Goal: Task Accomplishment & Management: Manage account settings

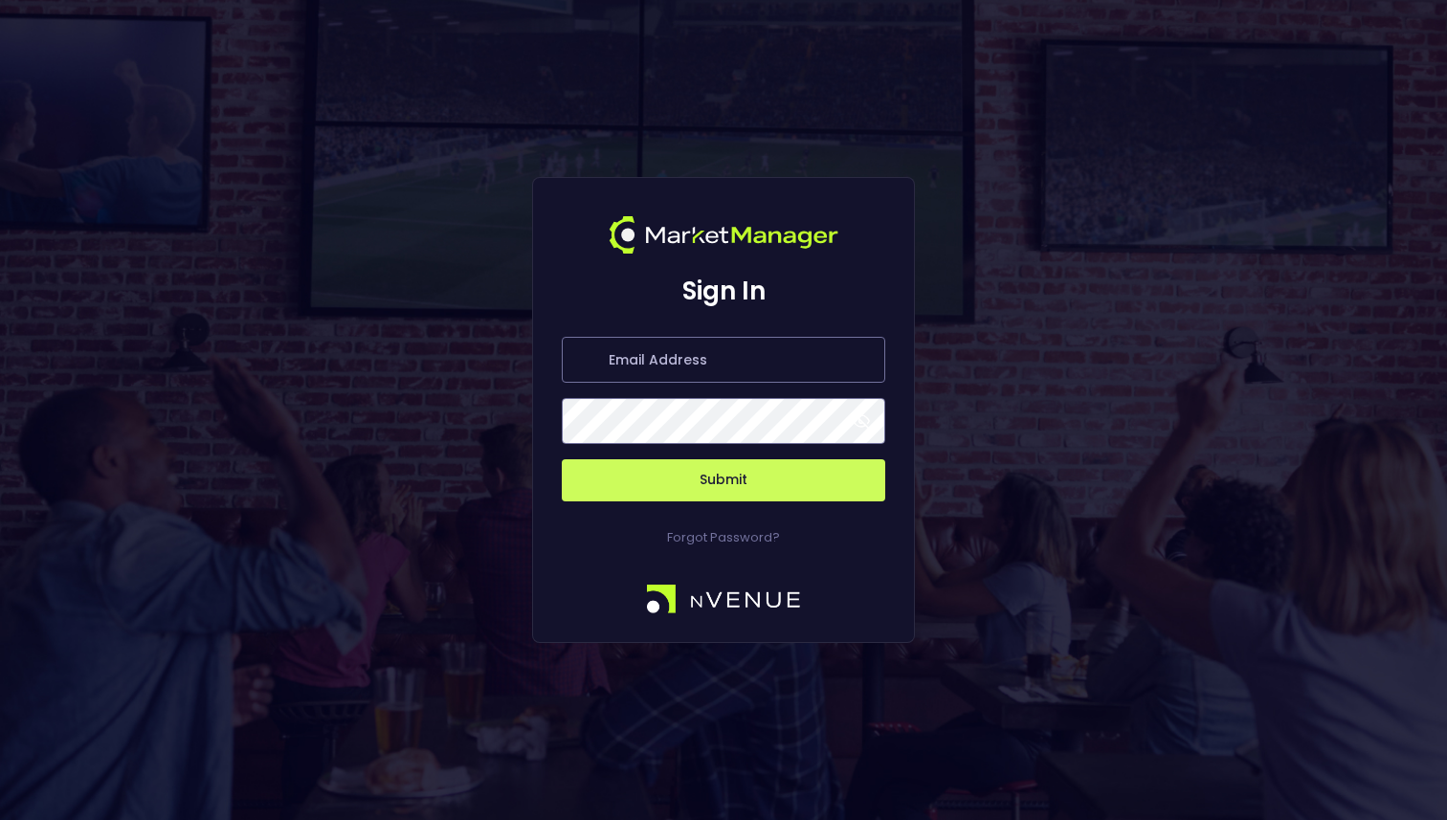
type input "[PERSON_NAME][EMAIL_ADDRESS][DOMAIN_NAME]"
click at [737, 476] on button "Submit" at bounding box center [723, 480] width 323 height 42
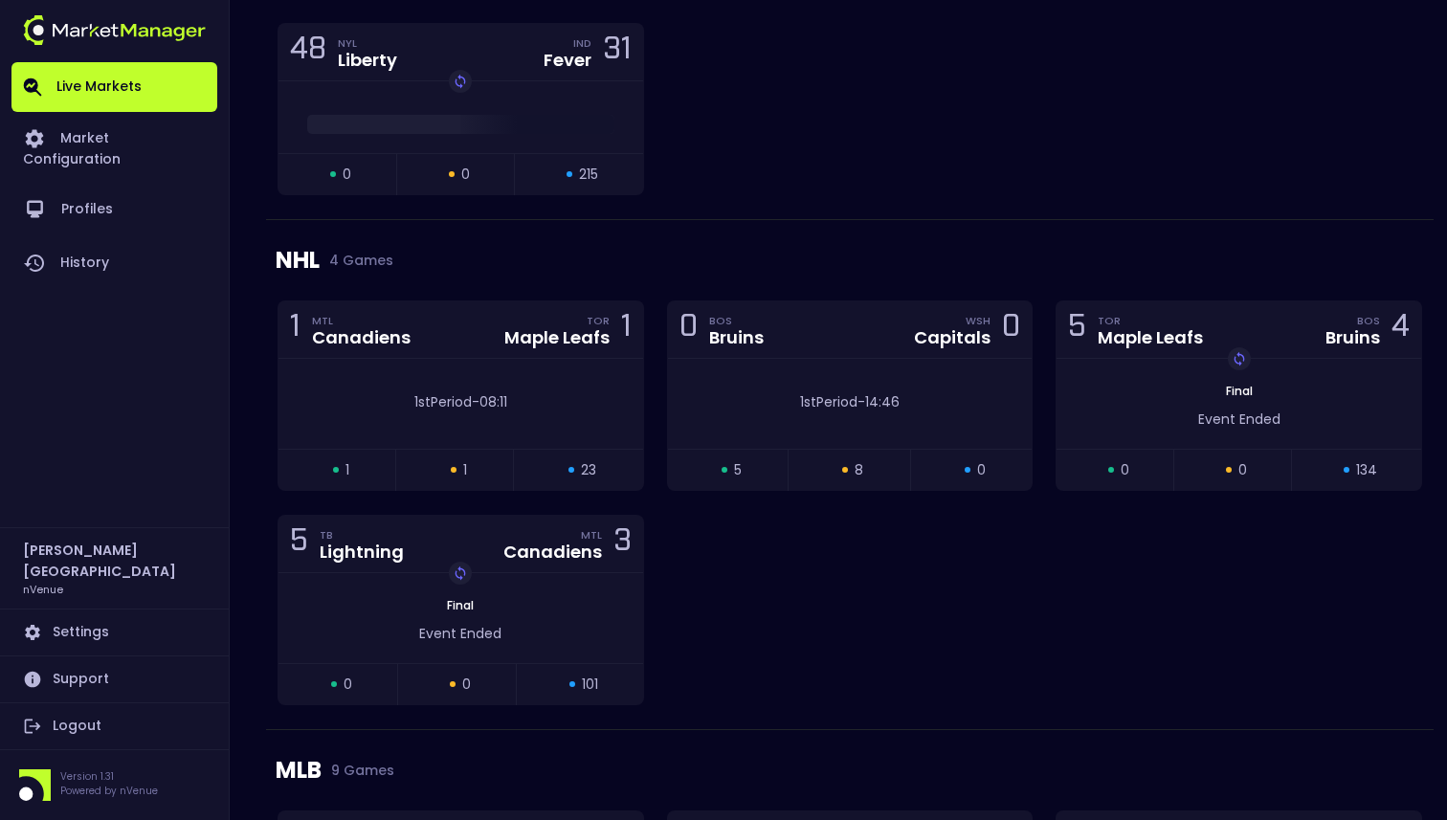
scroll to position [2026, 0]
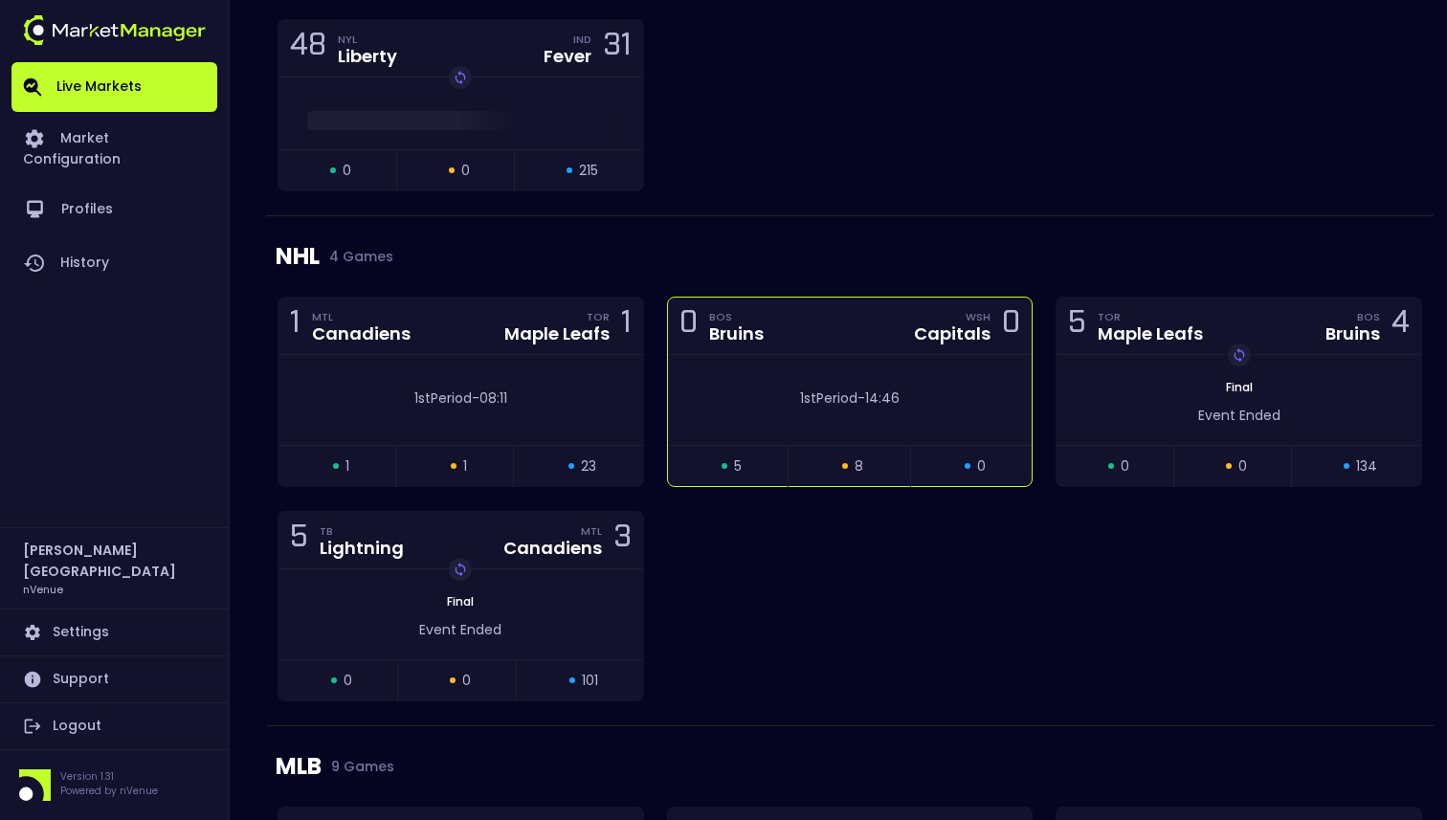
click at [790, 414] on div "1st Period - 14:46" at bounding box center [850, 400] width 365 height 90
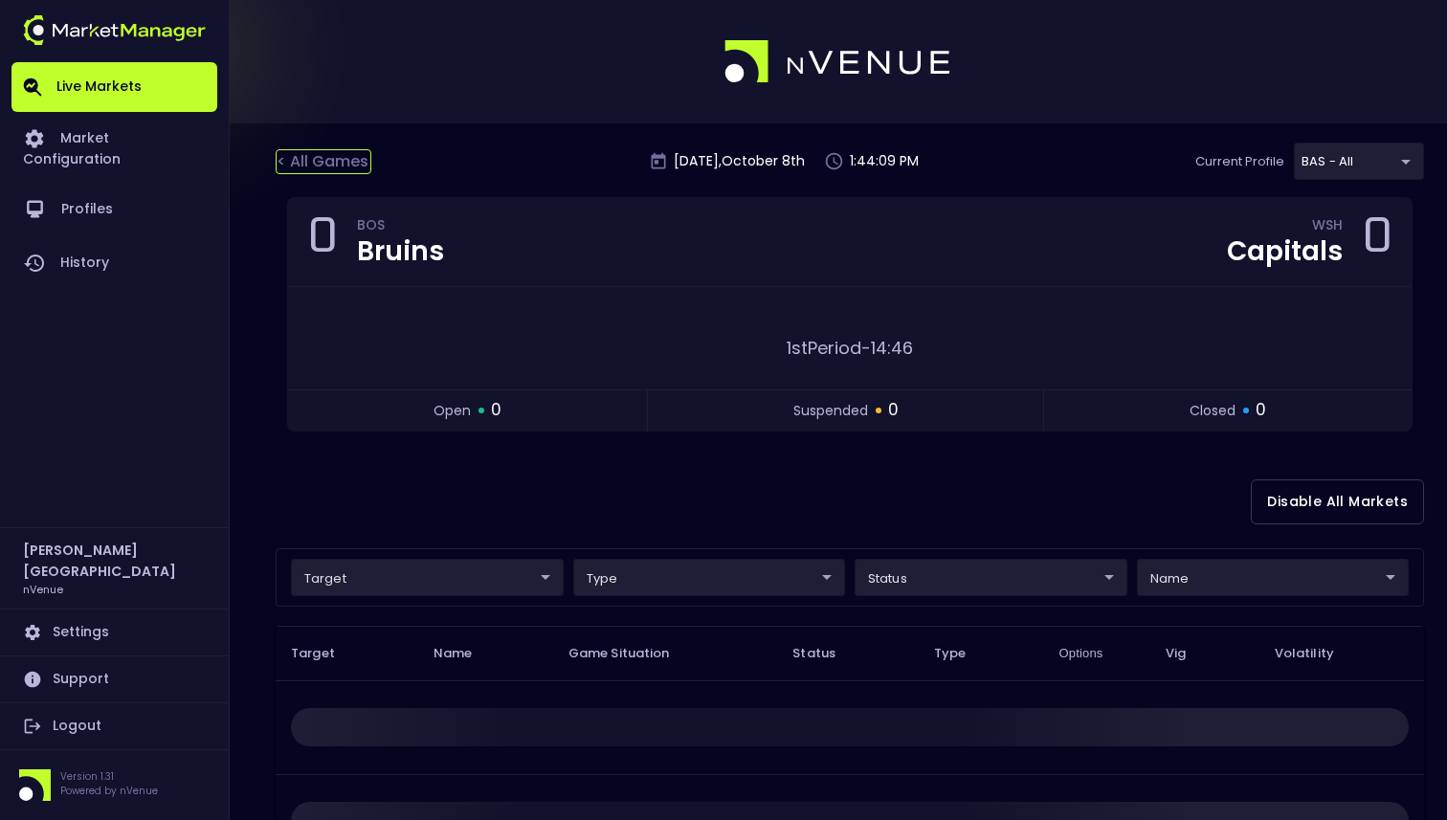
click at [365, 165] on div "< All Games" at bounding box center [324, 161] width 96 height 25
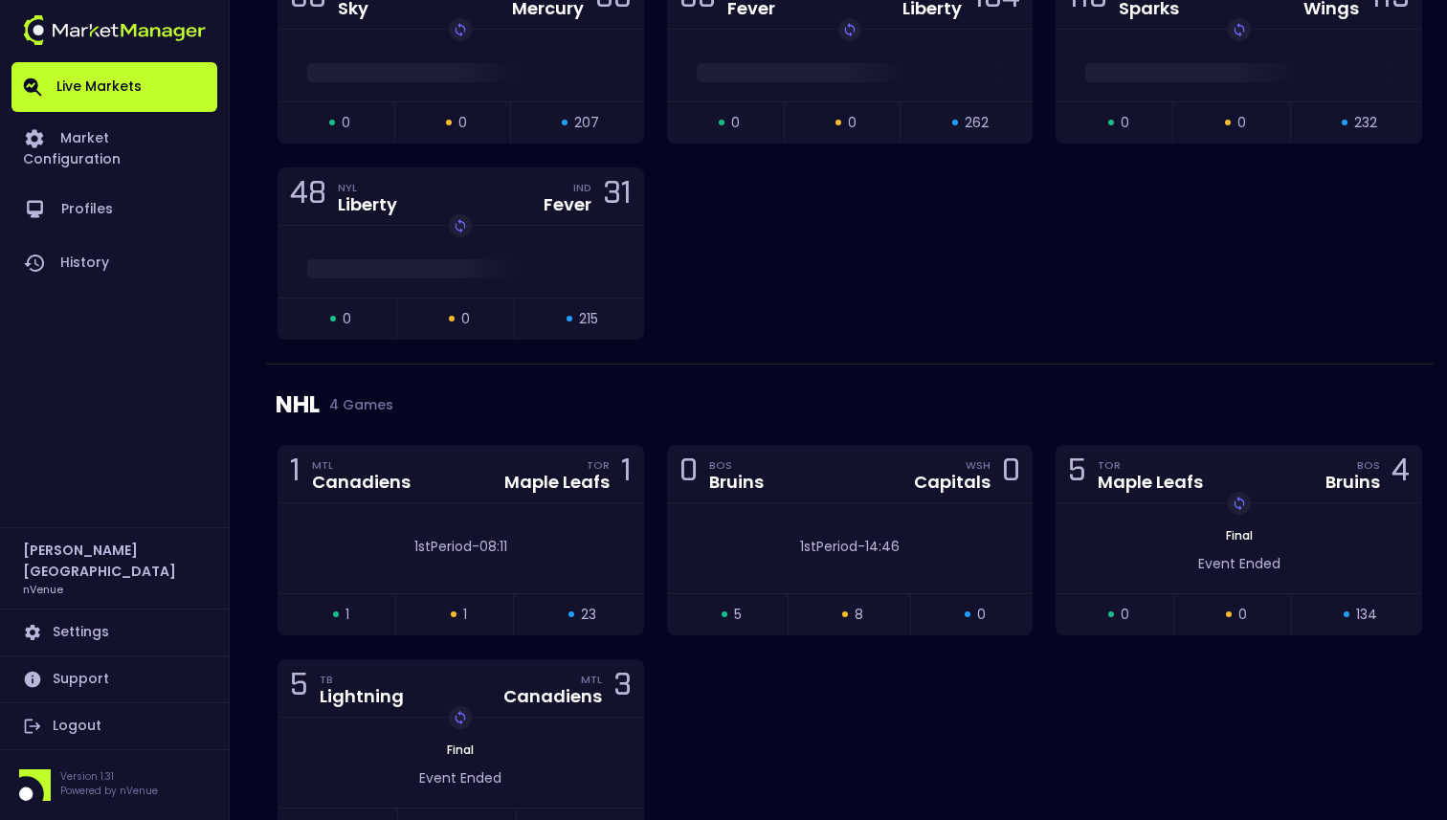
scroll to position [1952, 0]
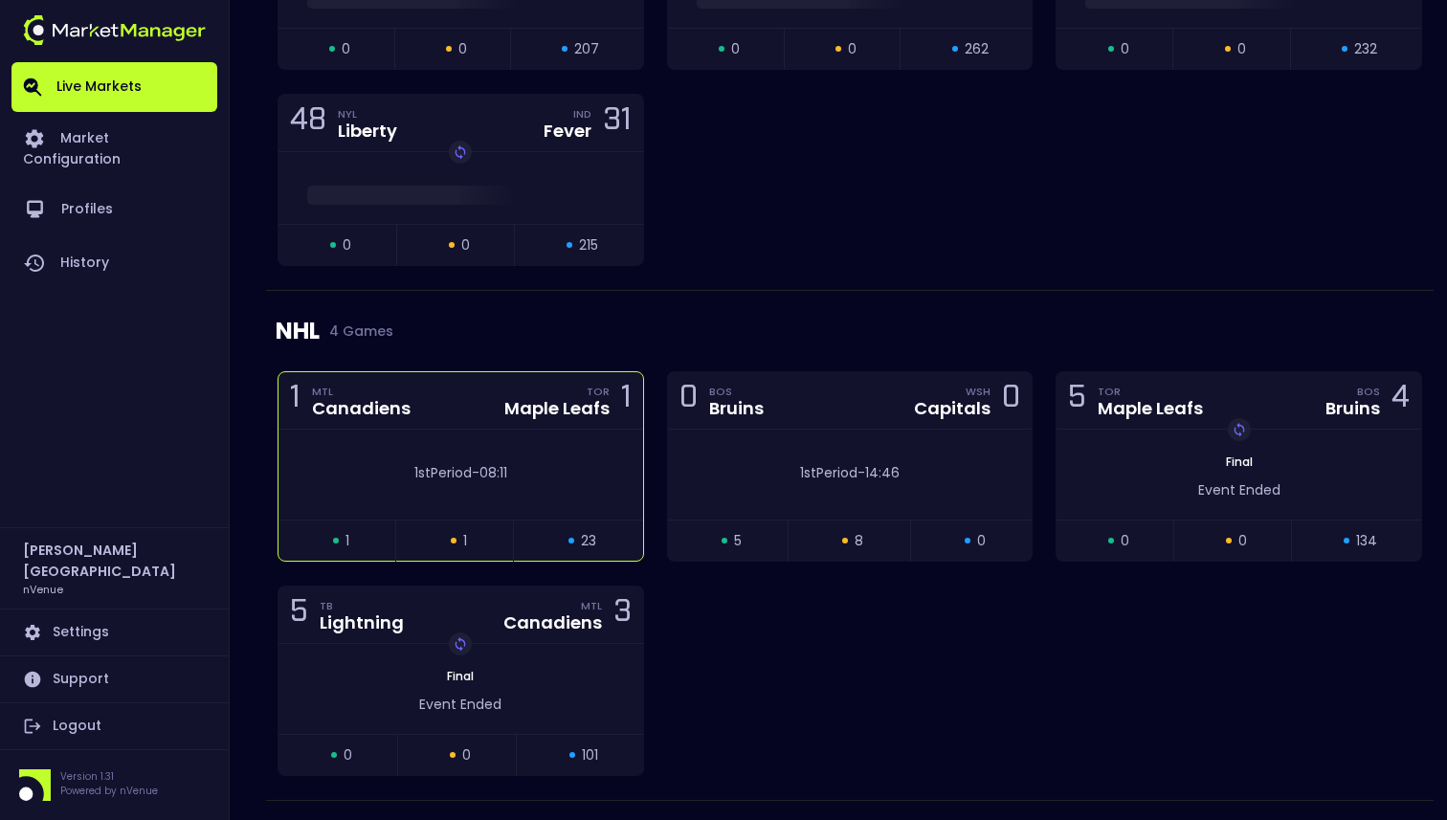
click at [568, 472] on div "1st Period - 08:11" at bounding box center [460, 473] width 307 height 20
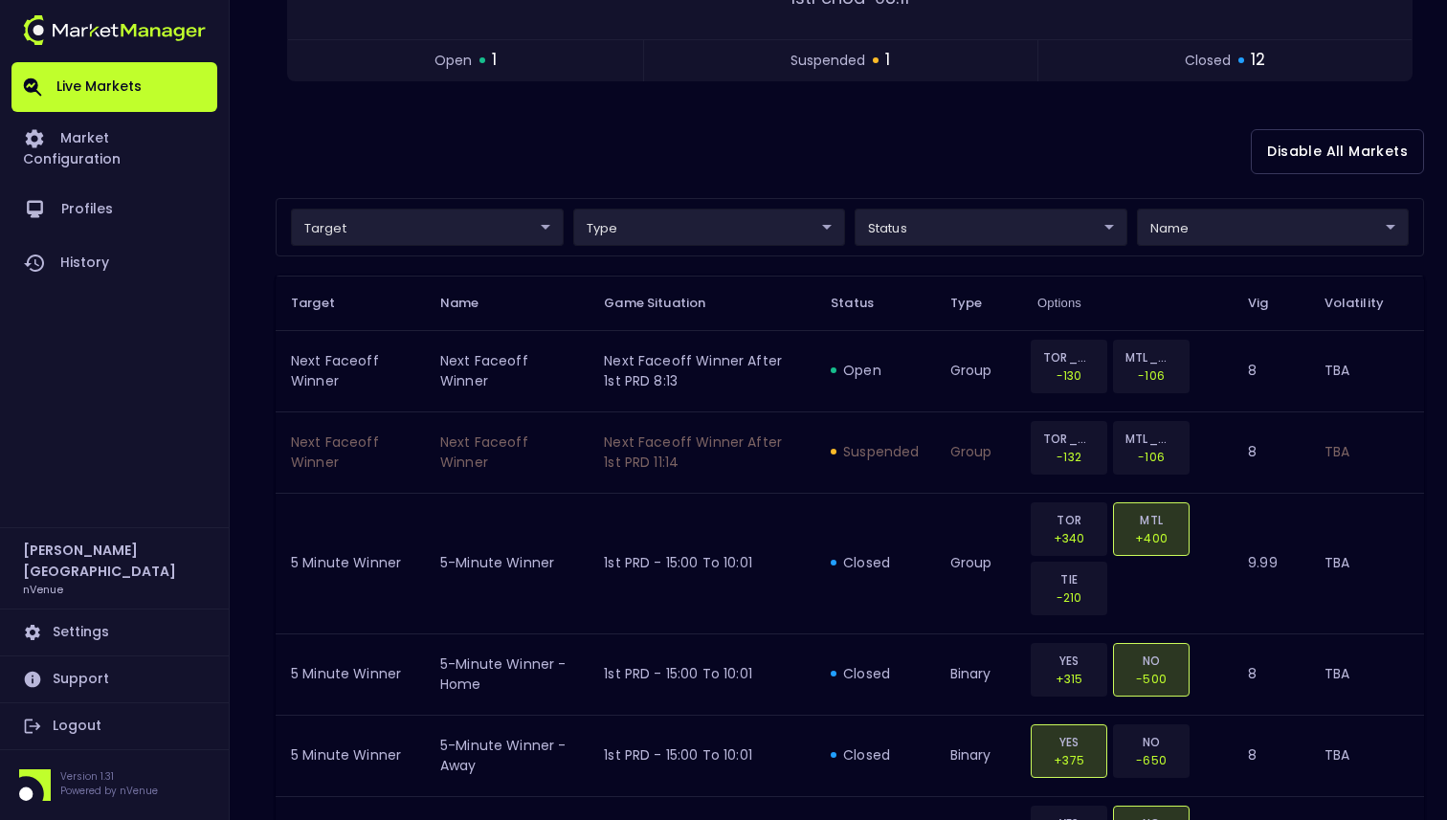
scroll to position [349, 0]
click at [921, 215] on body "Live Markets Market Configuration Profiles History [PERSON_NAME][GEOGRAPHIC_DAT…" at bounding box center [723, 668] width 1447 height 2034
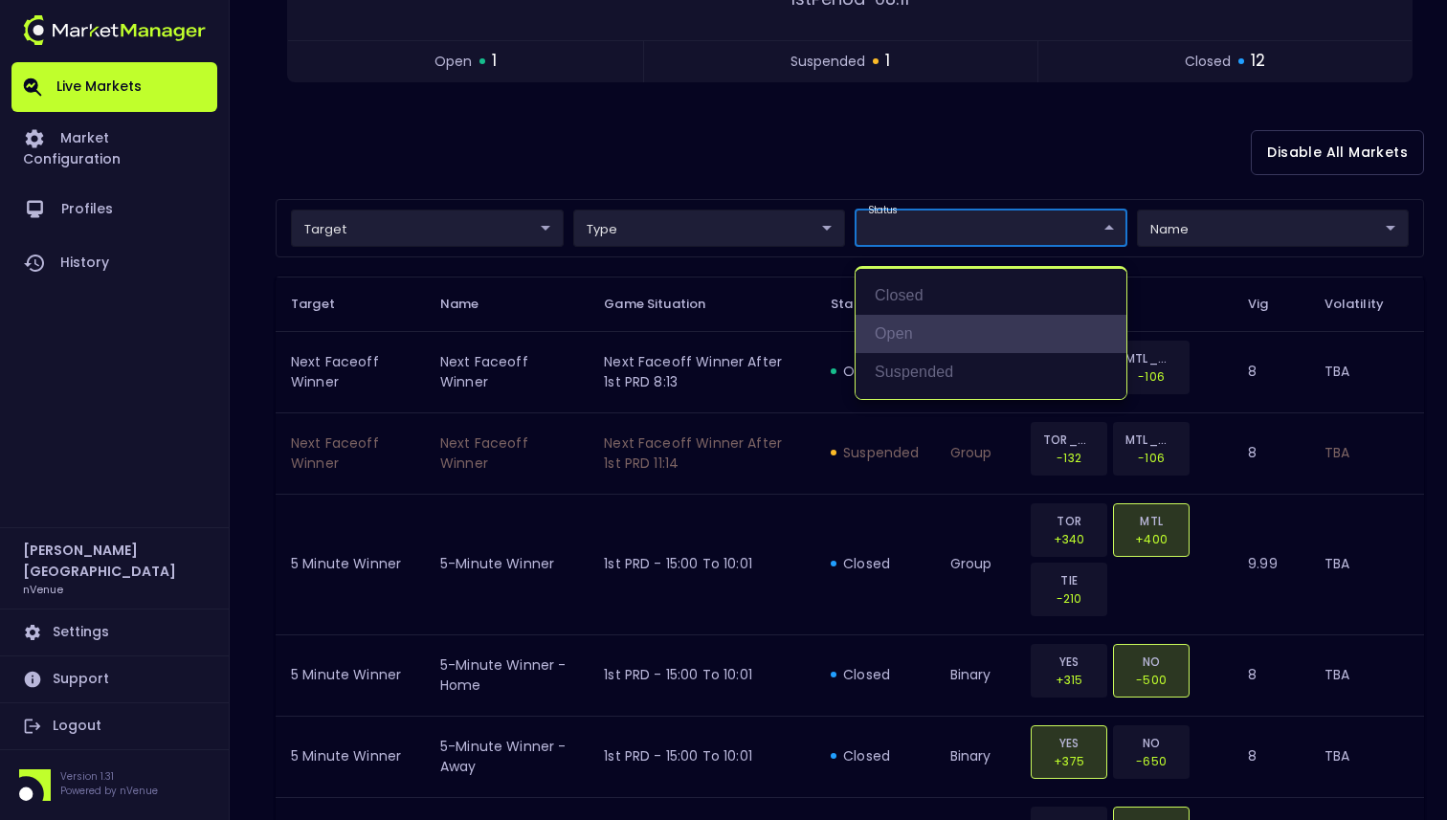
click at [909, 321] on li "open" at bounding box center [990, 334] width 271 height 38
type input "open"
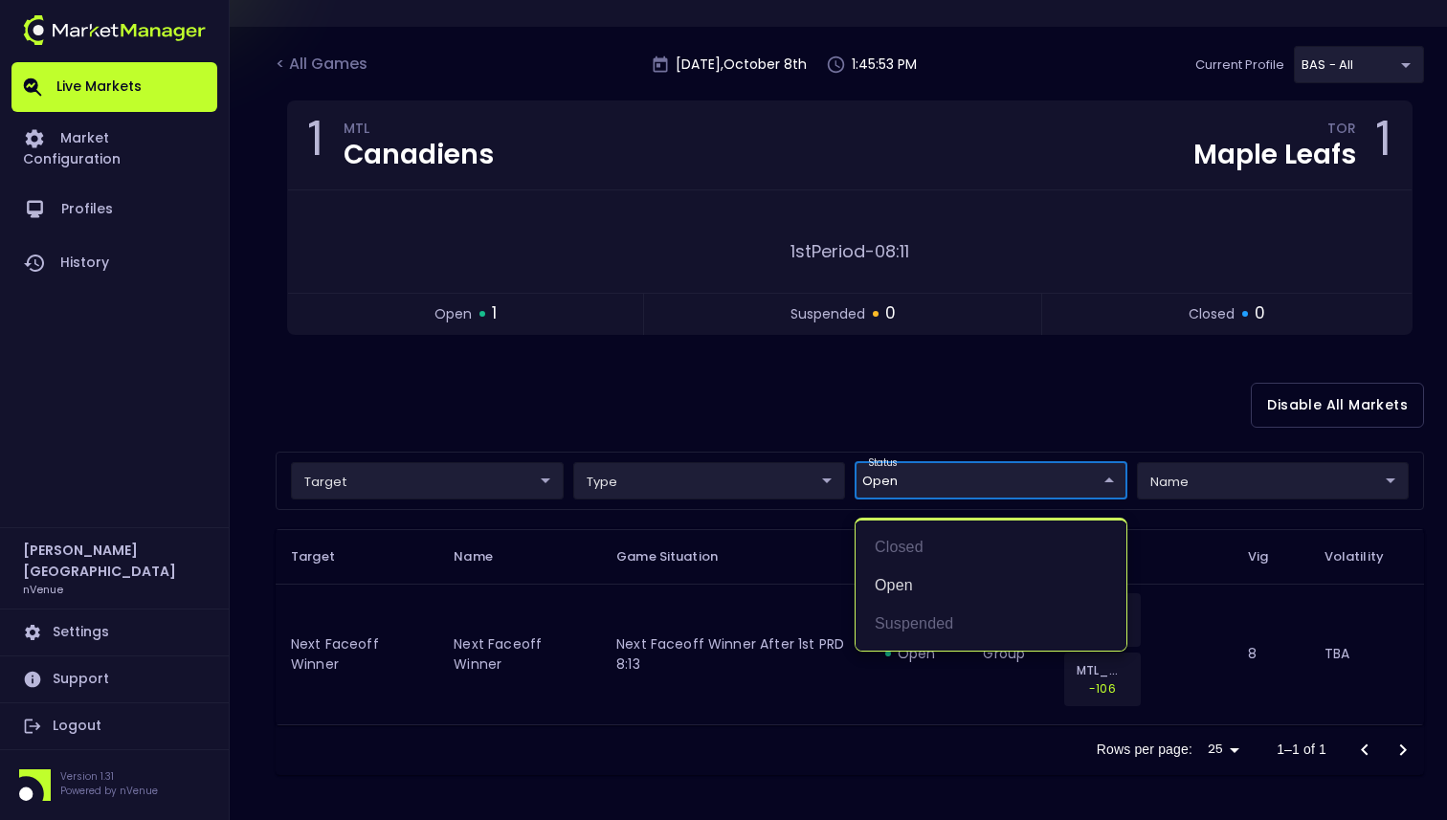
click at [936, 363] on div at bounding box center [723, 410] width 1447 height 820
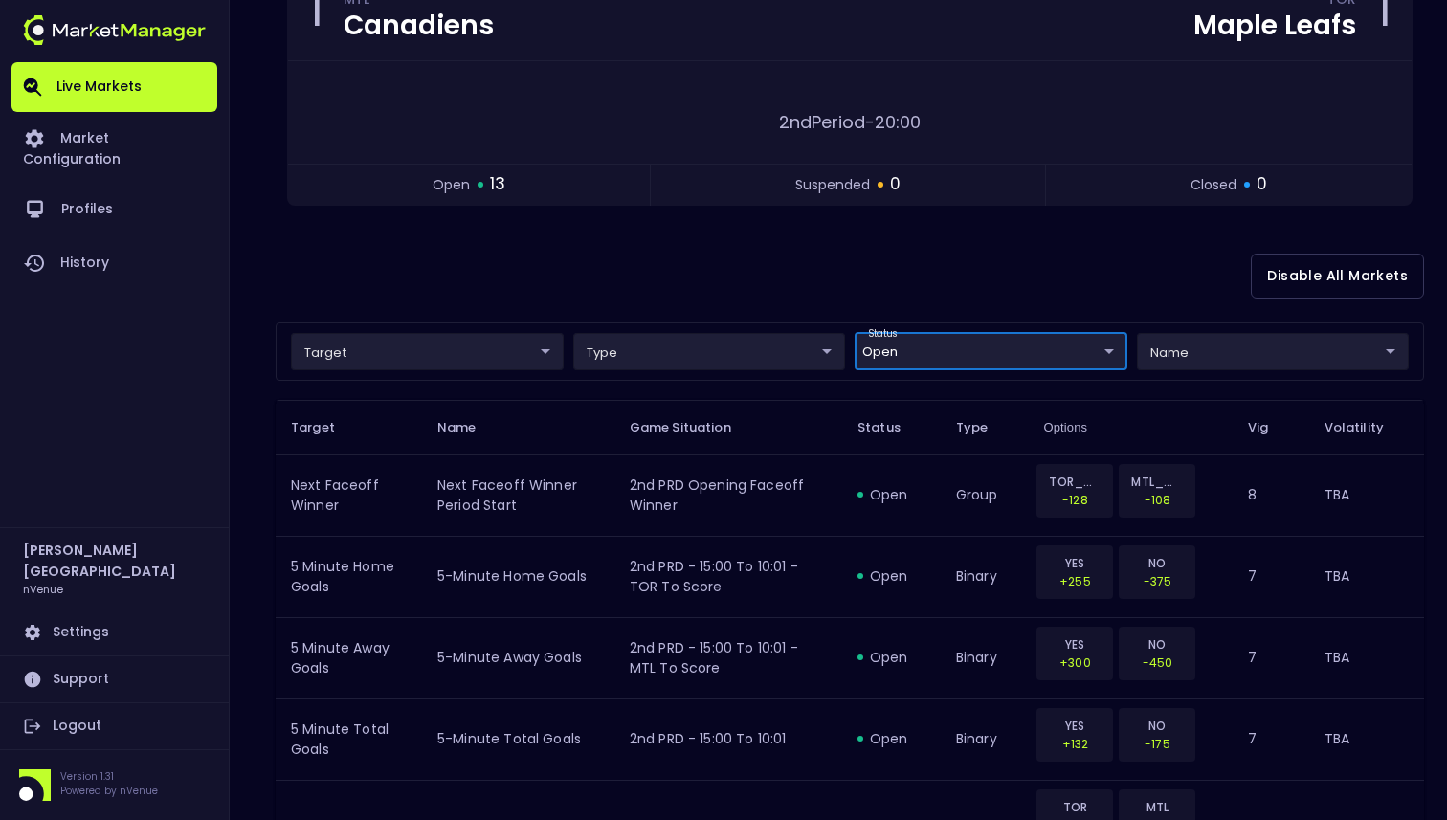
scroll to position [0, 0]
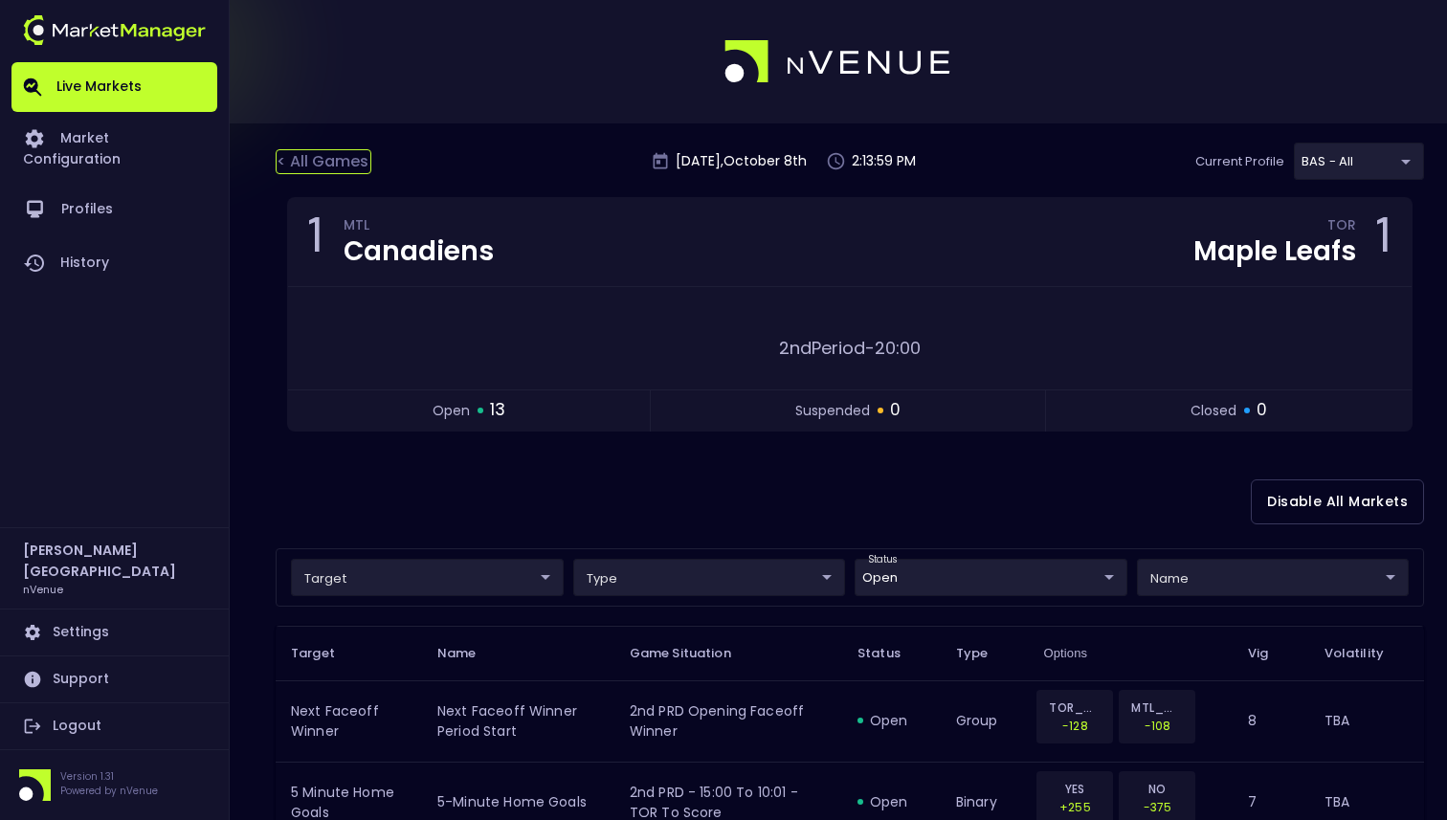
click at [323, 160] on div "< All Games" at bounding box center [324, 161] width 96 height 25
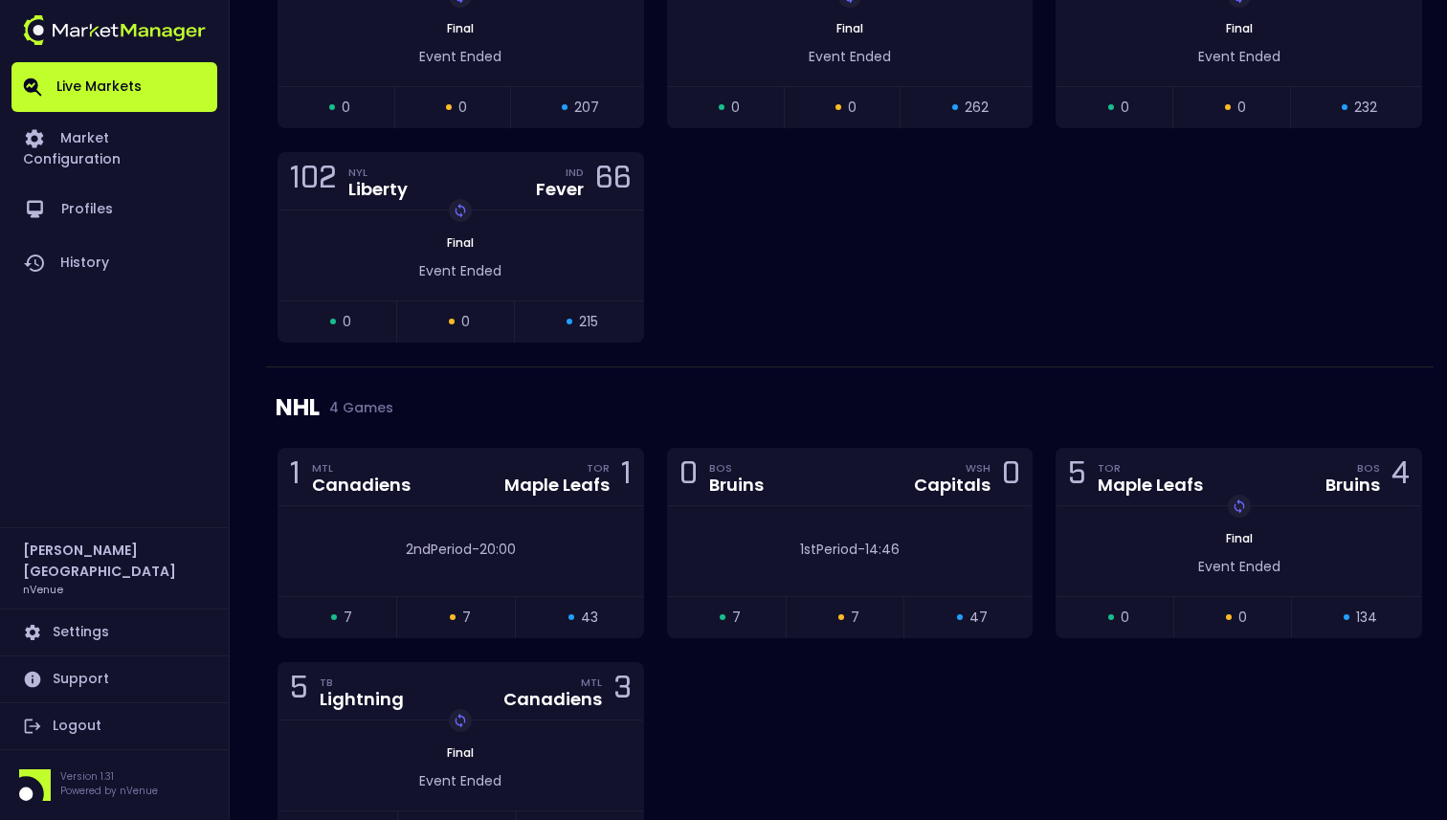
scroll to position [2134, 0]
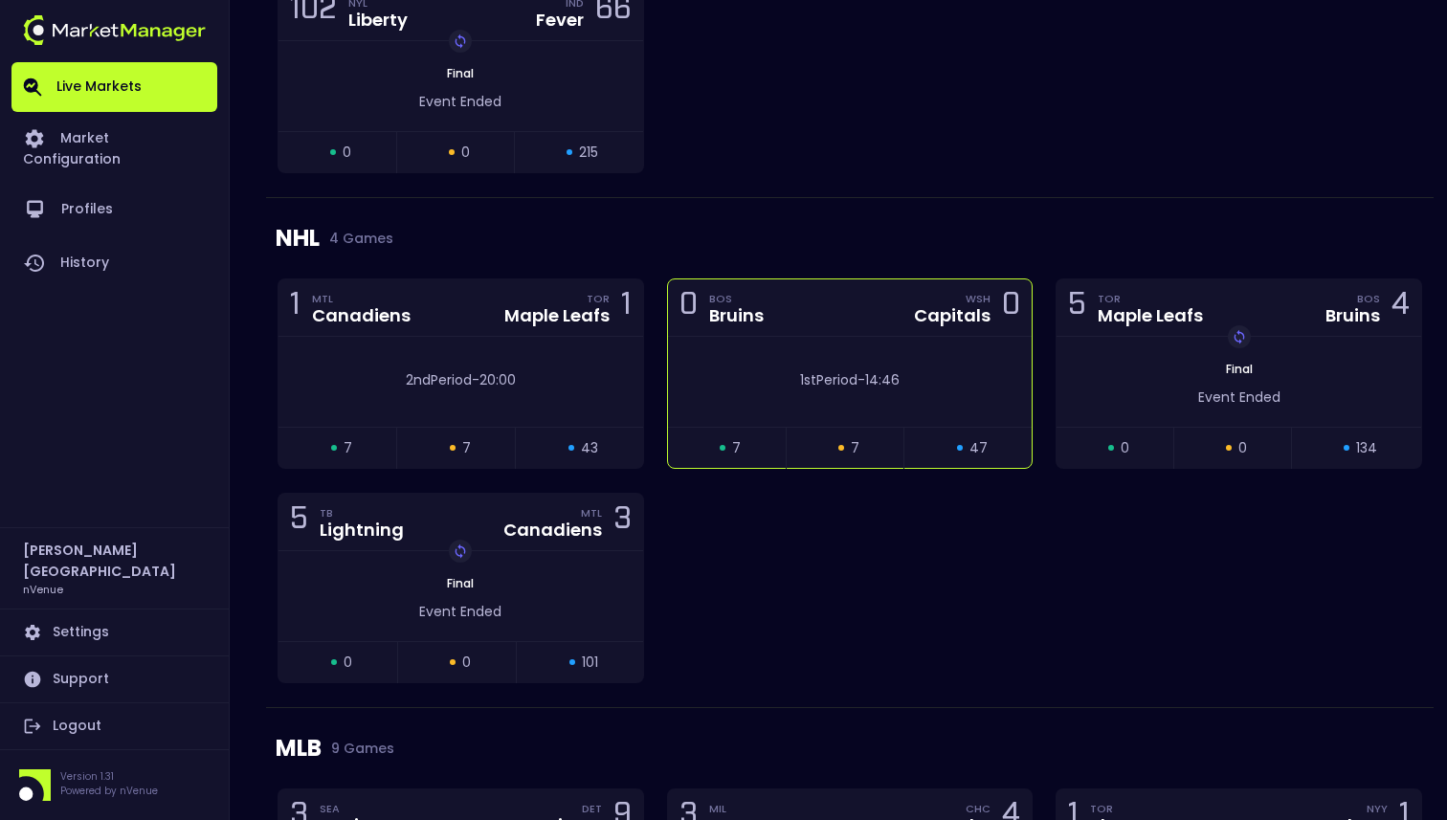
click at [907, 379] on div "1st Period - 14:46" at bounding box center [849, 380] width 307 height 20
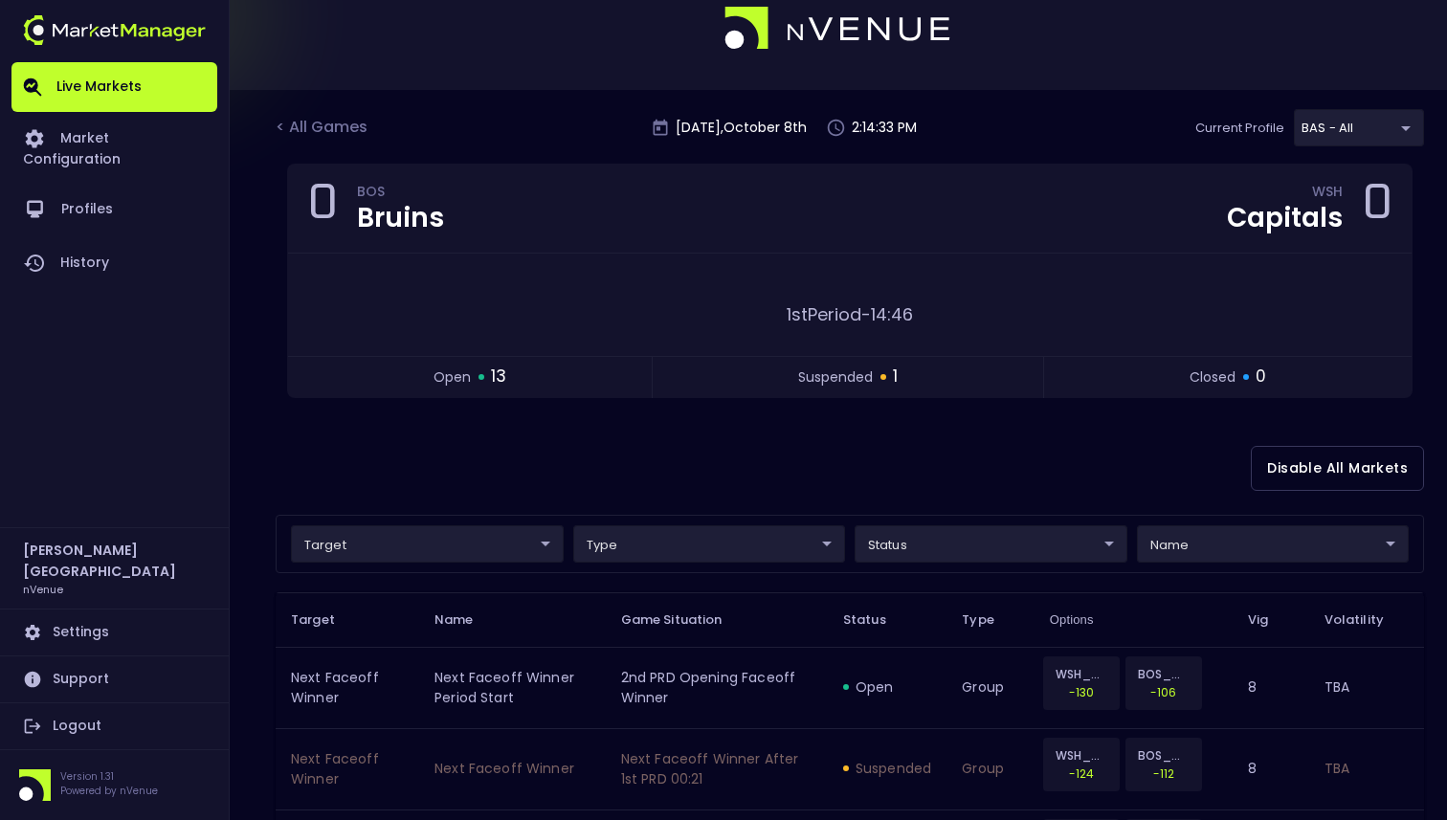
scroll to position [0, 0]
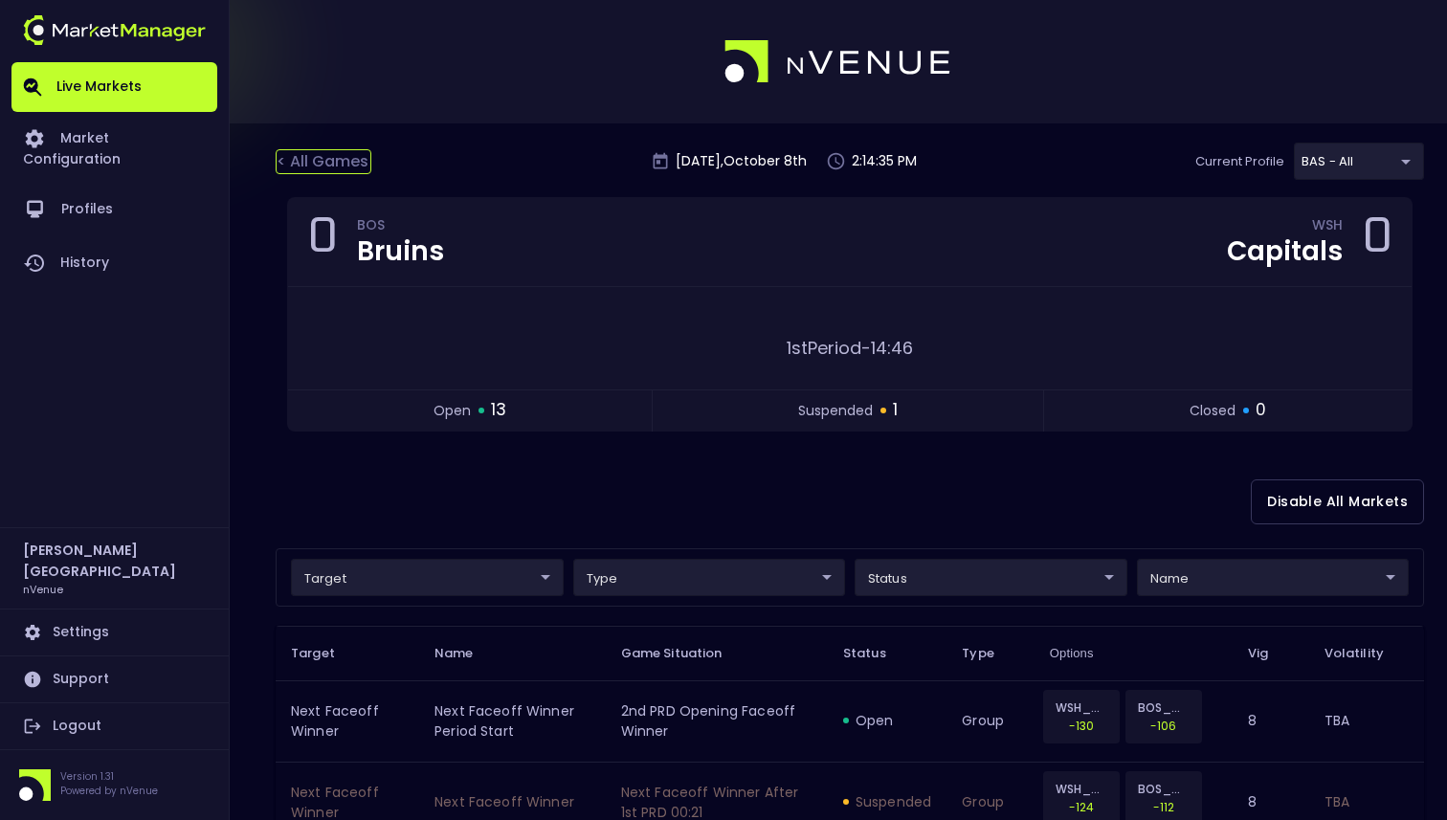
click at [304, 163] on div "< All Games" at bounding box center [324, 161] width 96 height 25
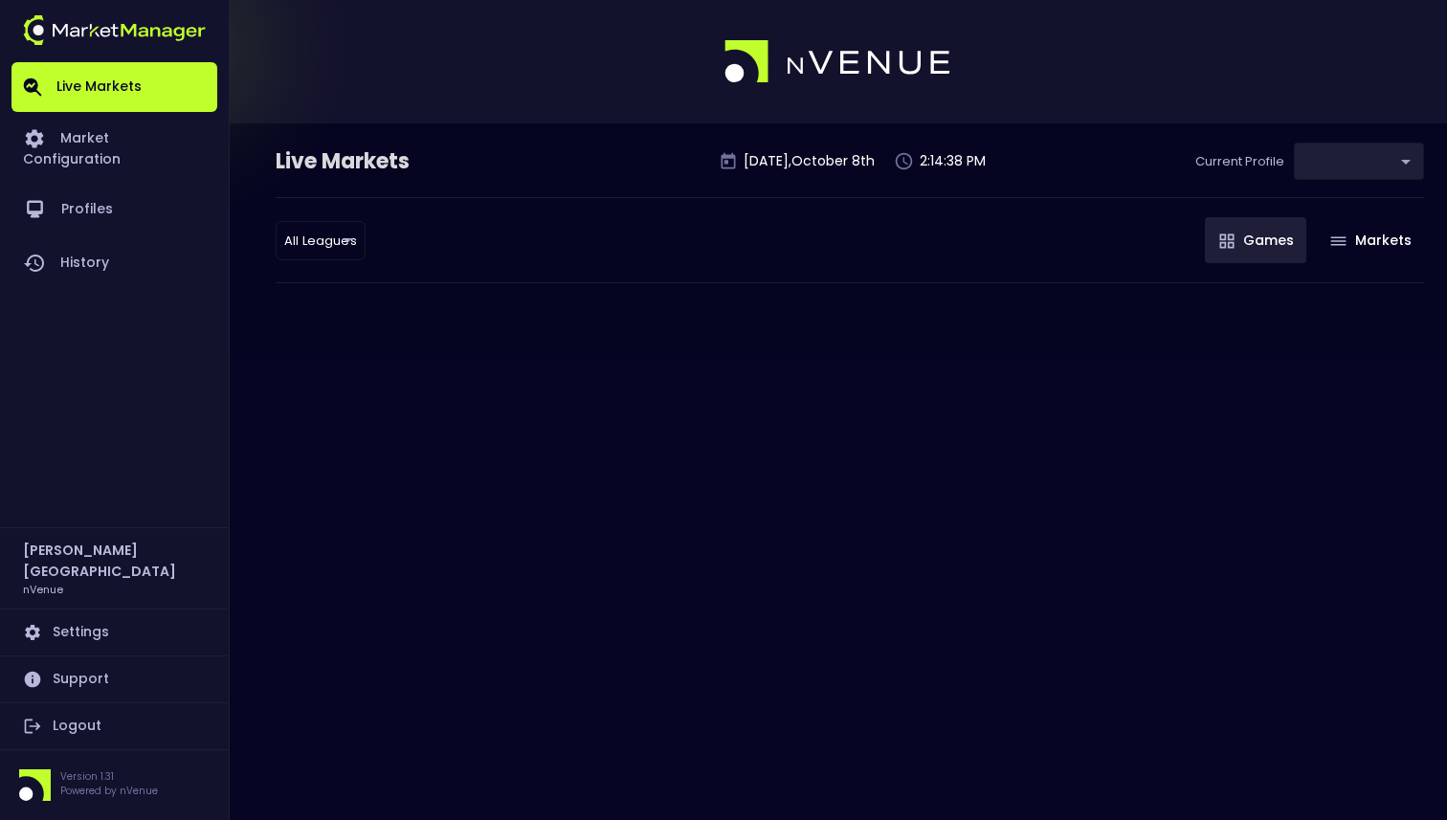
type input "0d810fa5-e353-4d9c-b11d-31f095cae871"
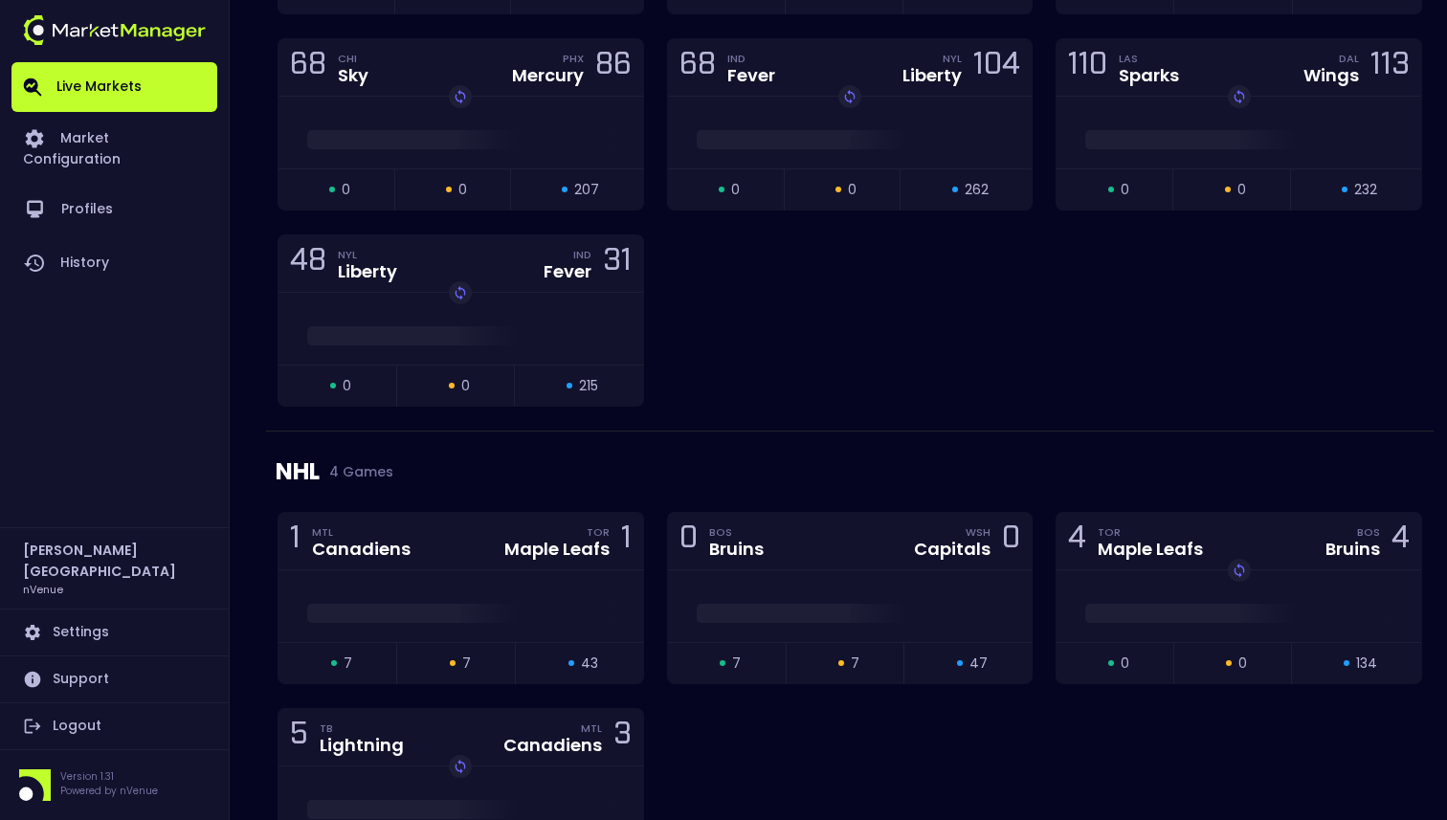
scroll to position [1844, 0]
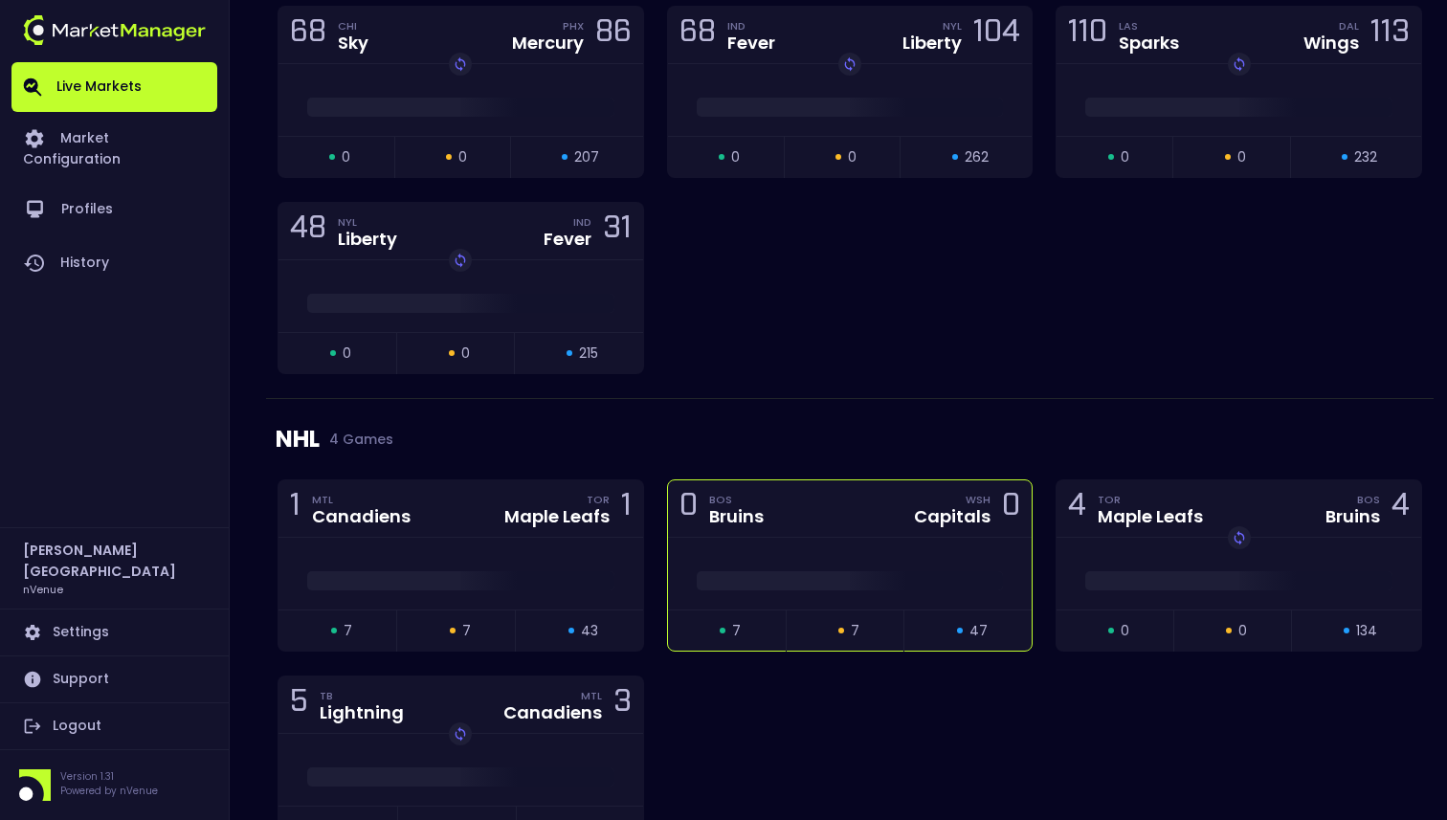
click at [792, 574] on span at bounding box center [849, 580] width 307 height 19
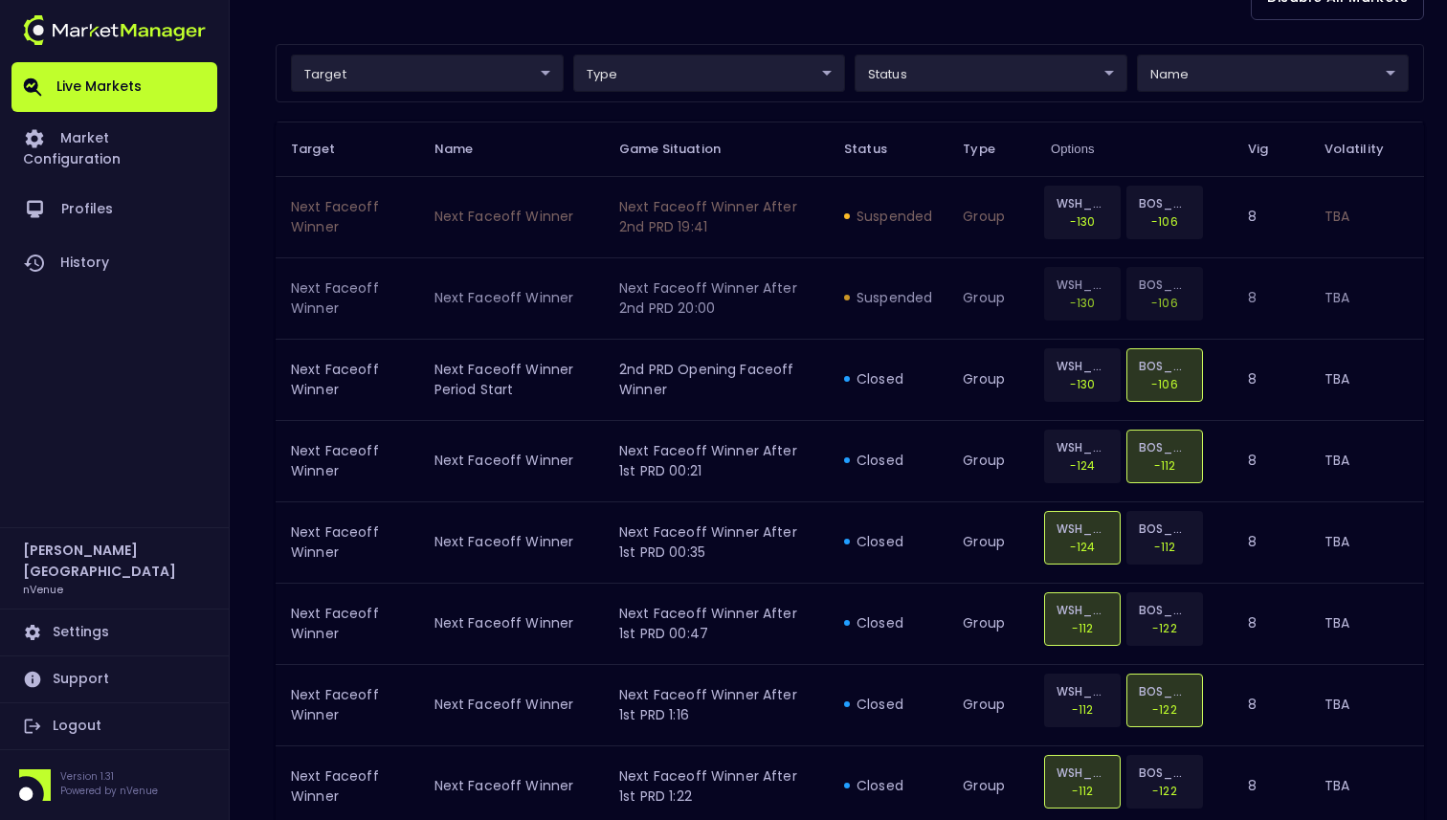
scroll to position [492, 0]
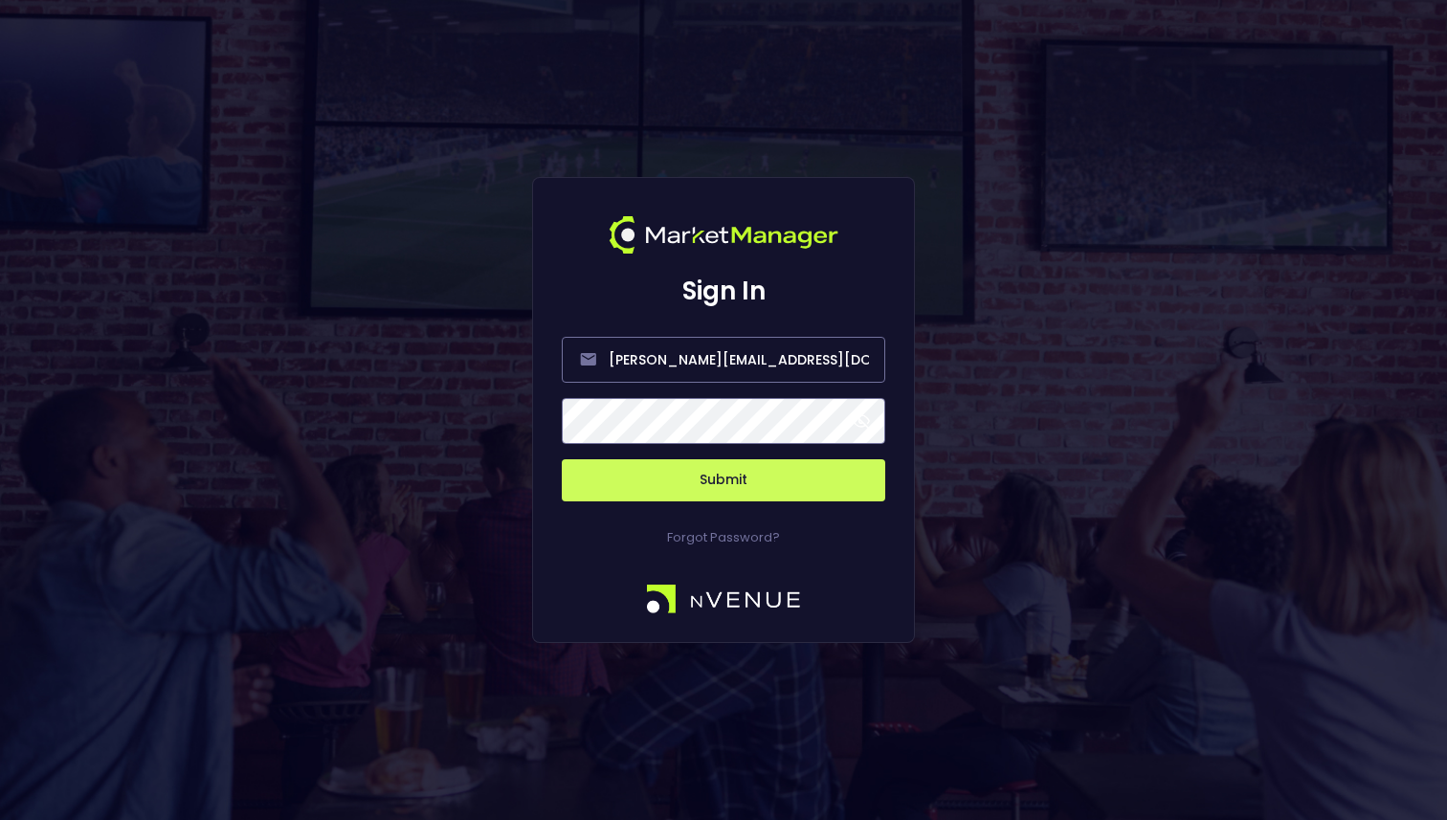
click at [785, 481] on button "Submit" at bounding box center [723, 480] width 323 height 42
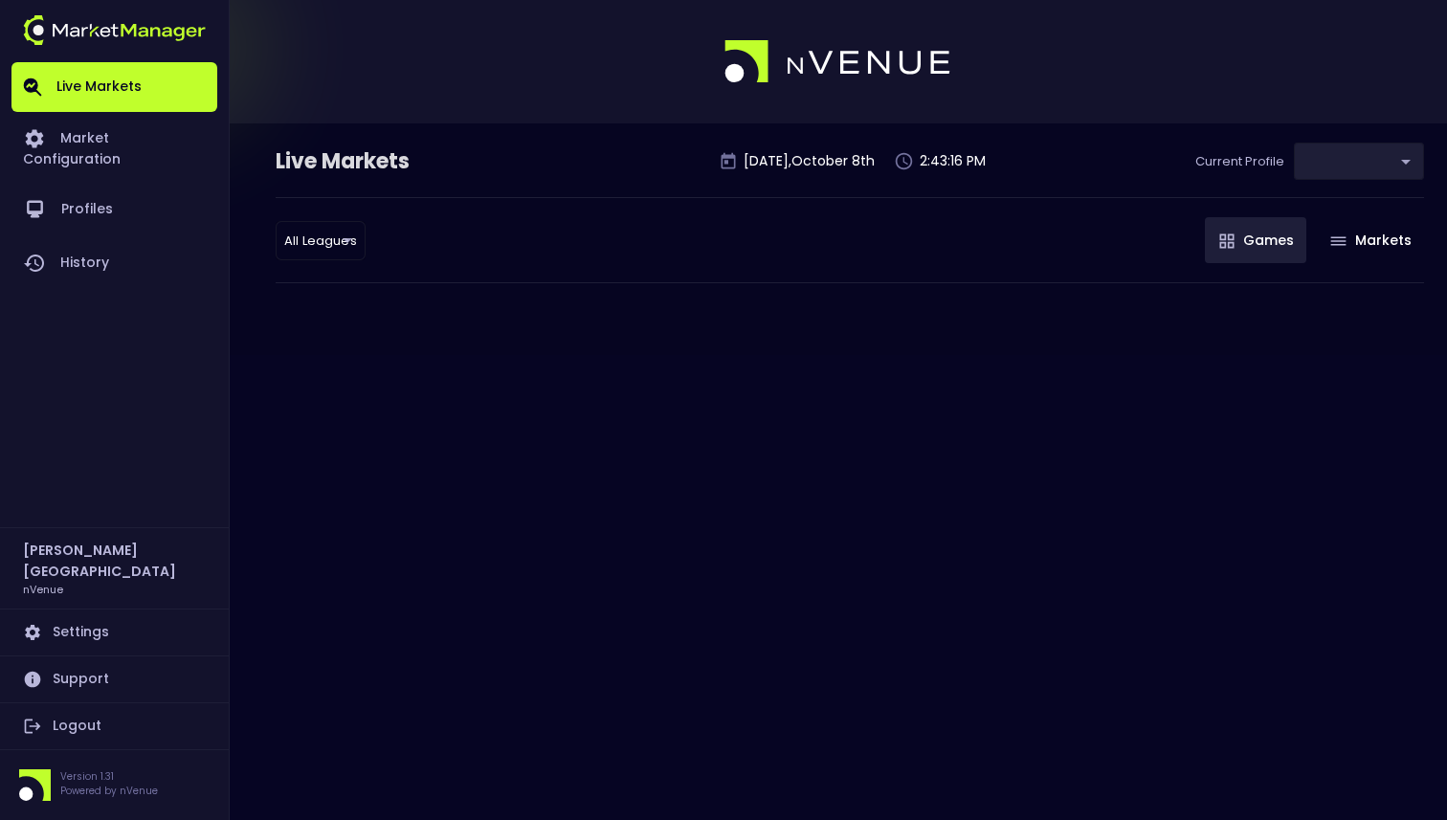
type input "0d810fa5-e353-4d9c-b11d-31f095cae871"
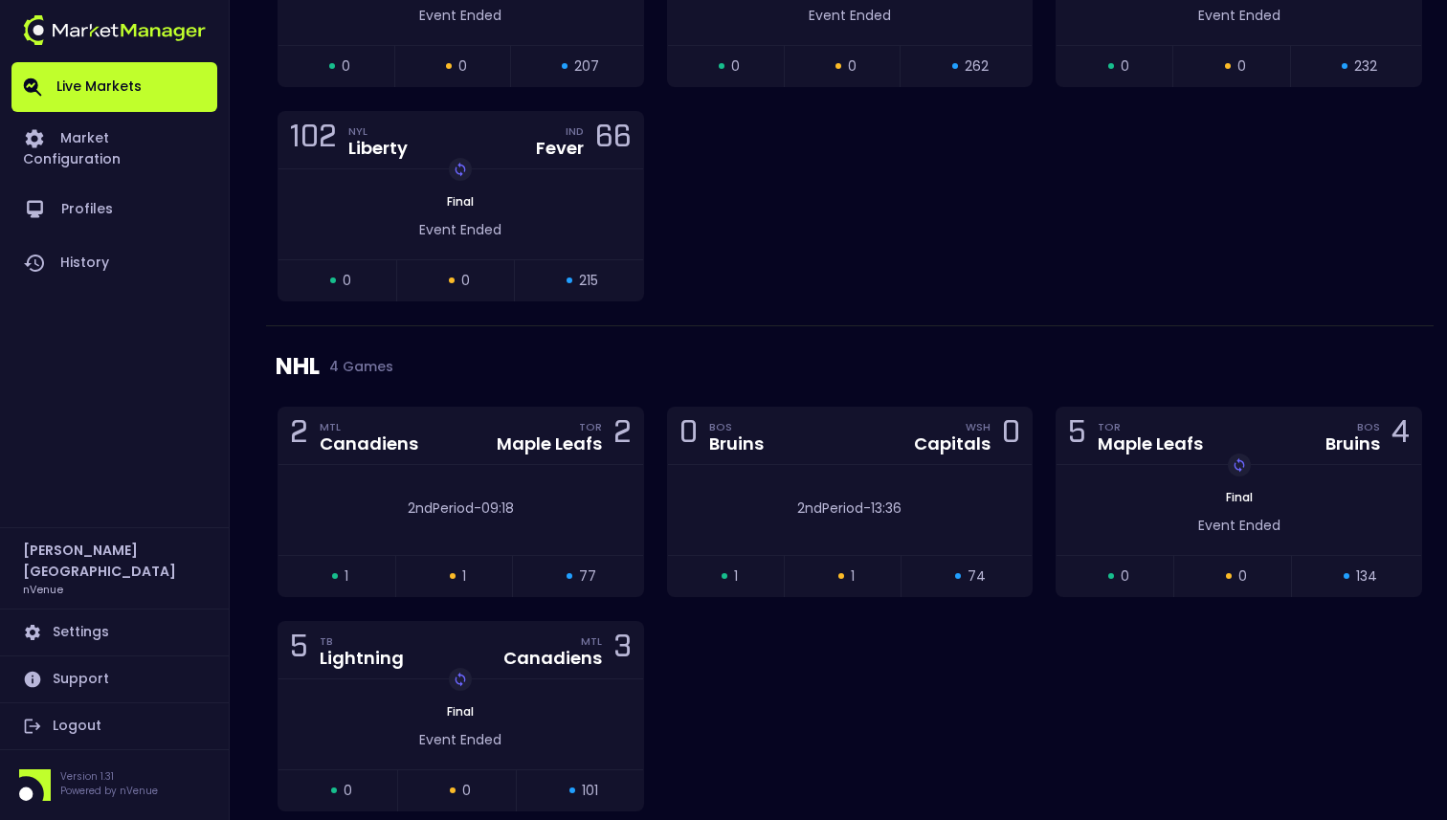
scroll to position [1900, 0]
click at [694, 481] on div "2nd Period - 13:36" at bounding box center [850, 508] width 365 height 90
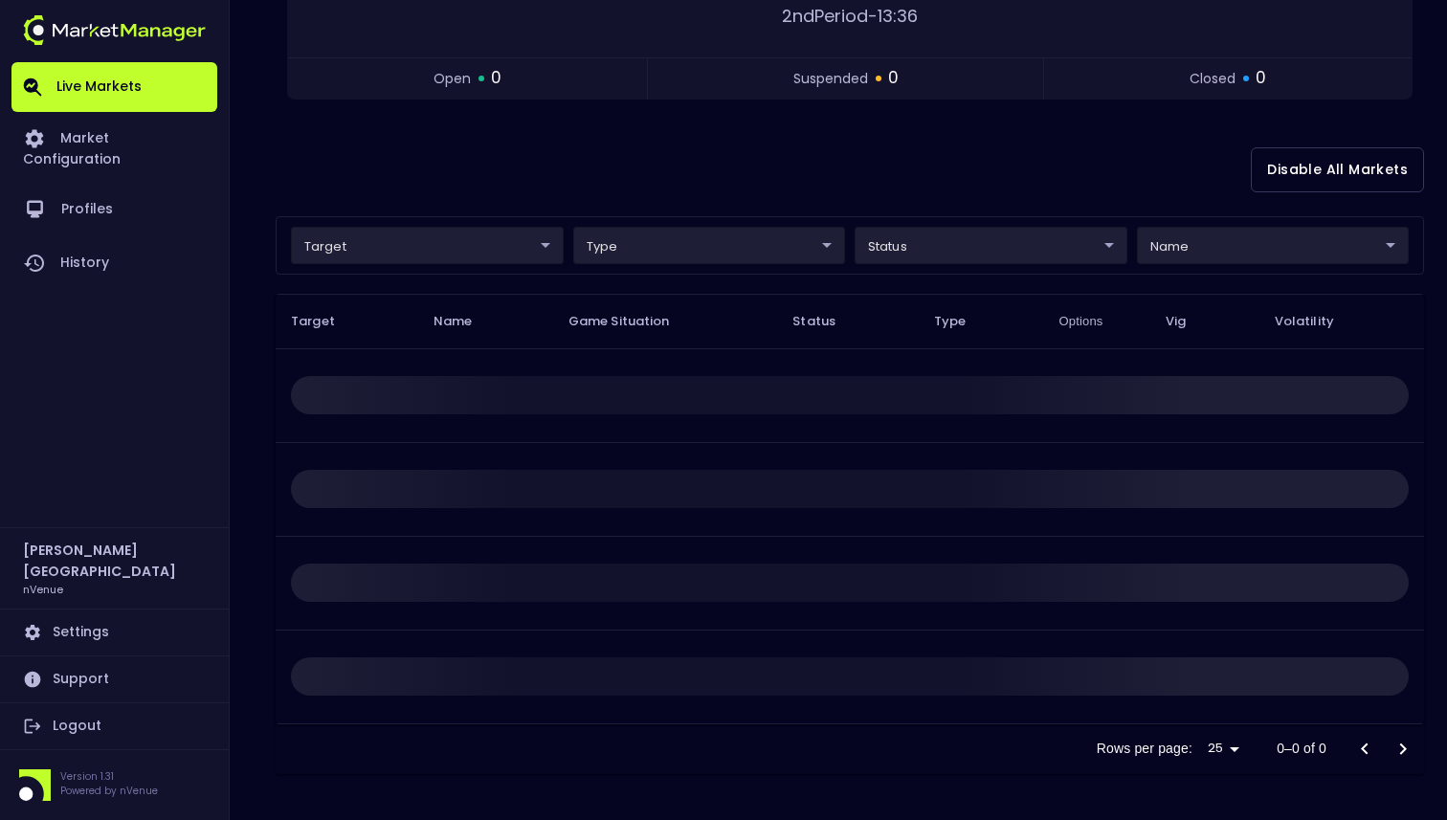
scroll to position [0, 0]
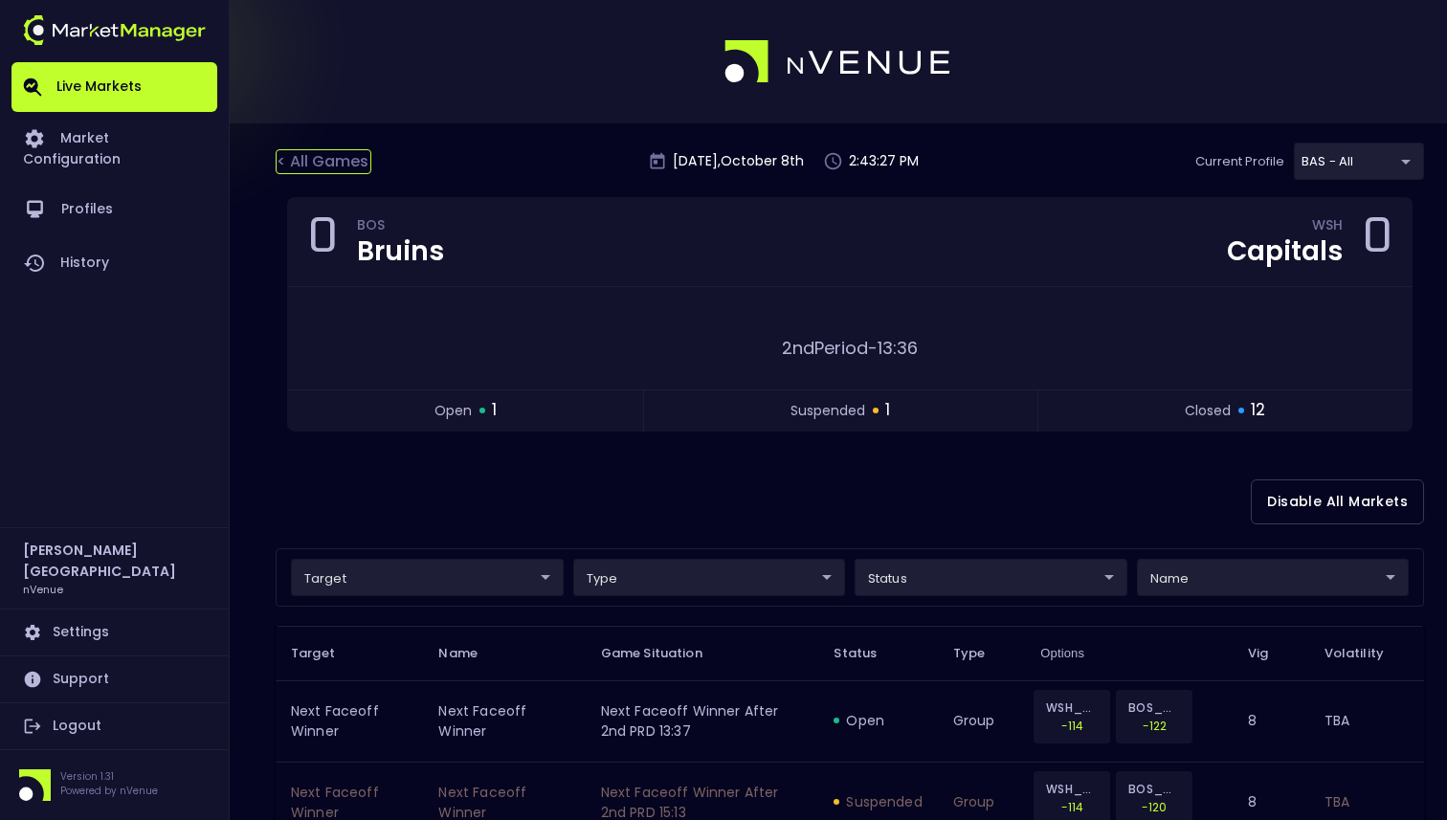
click at [338, 173] on div "< All Games" at bounding box center [324, 161] width 96 height 25
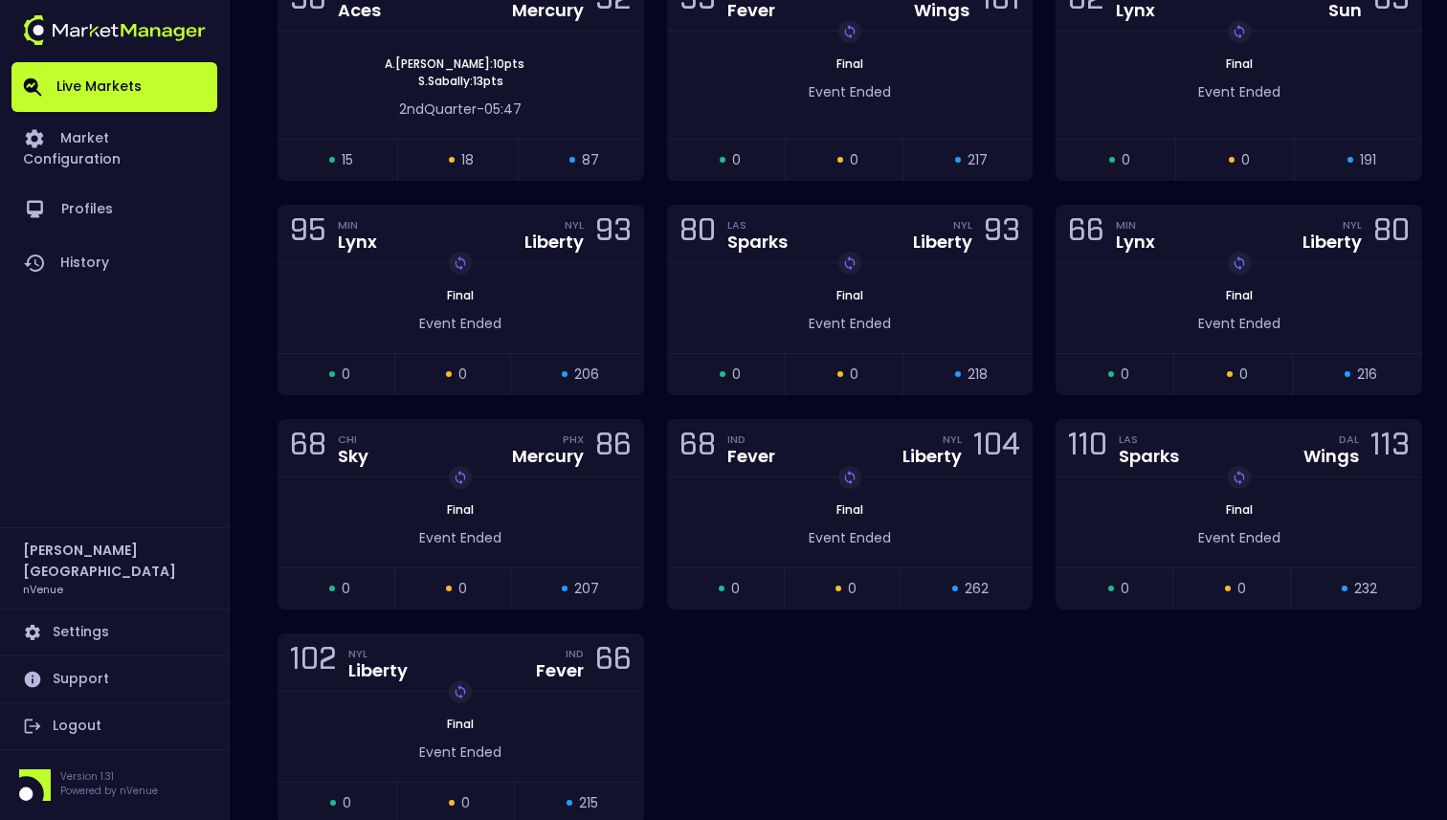
scroll to position [1833, 0]
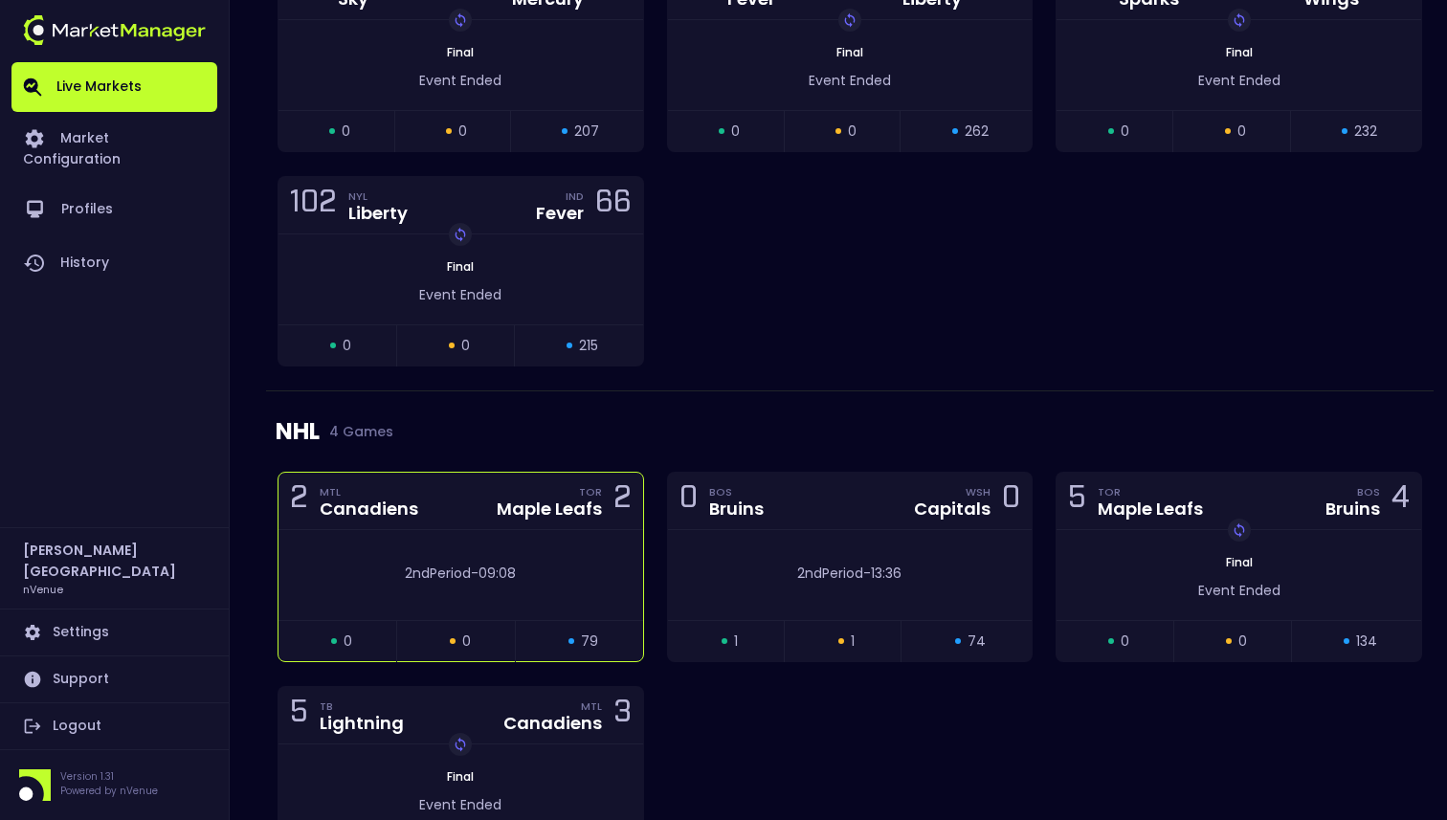
click at [498, 562] on div "2nd Period - 09:08" at bounding box center [460, 569] width 365 height 30
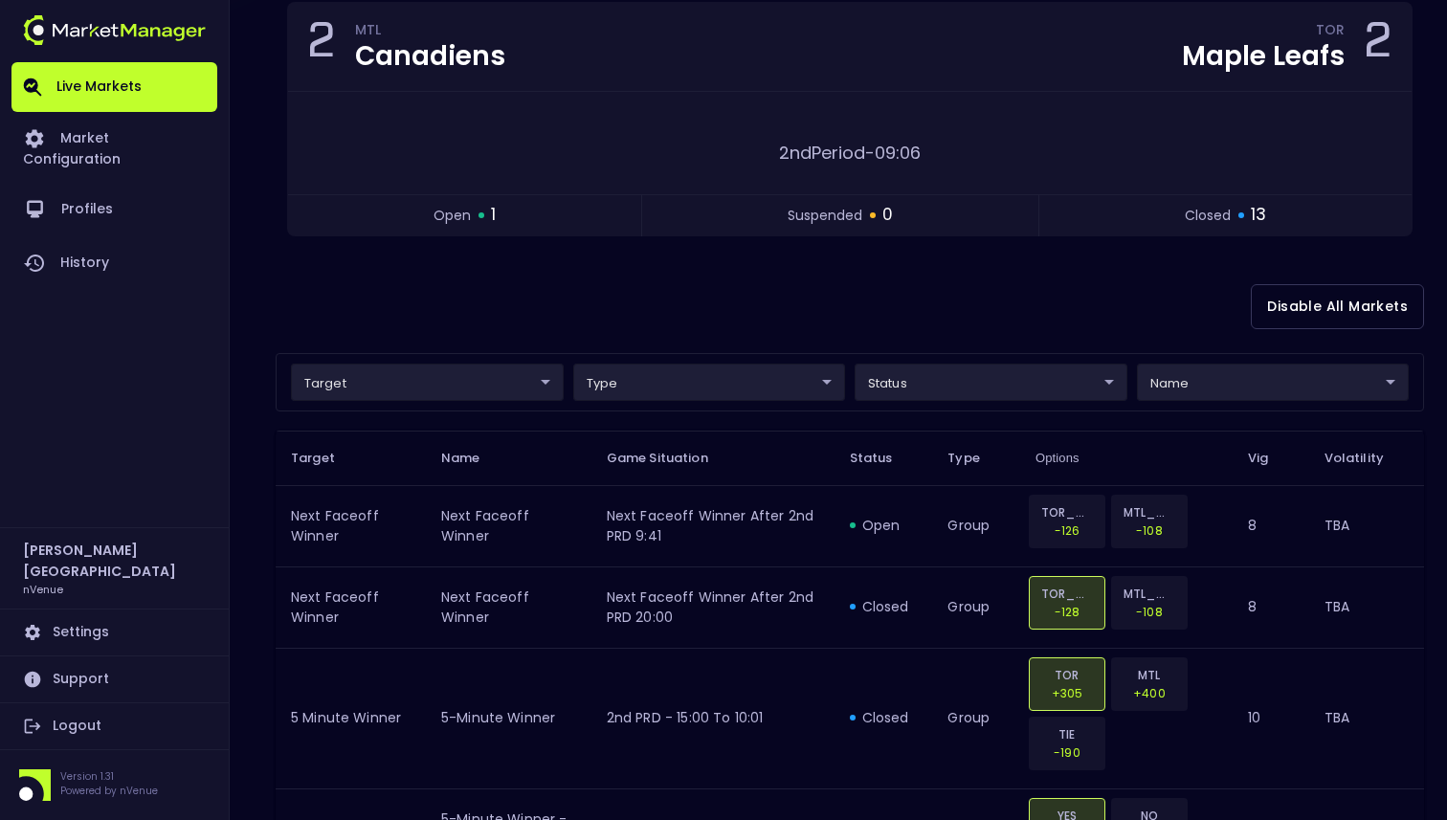
scroll to position [207, 0]
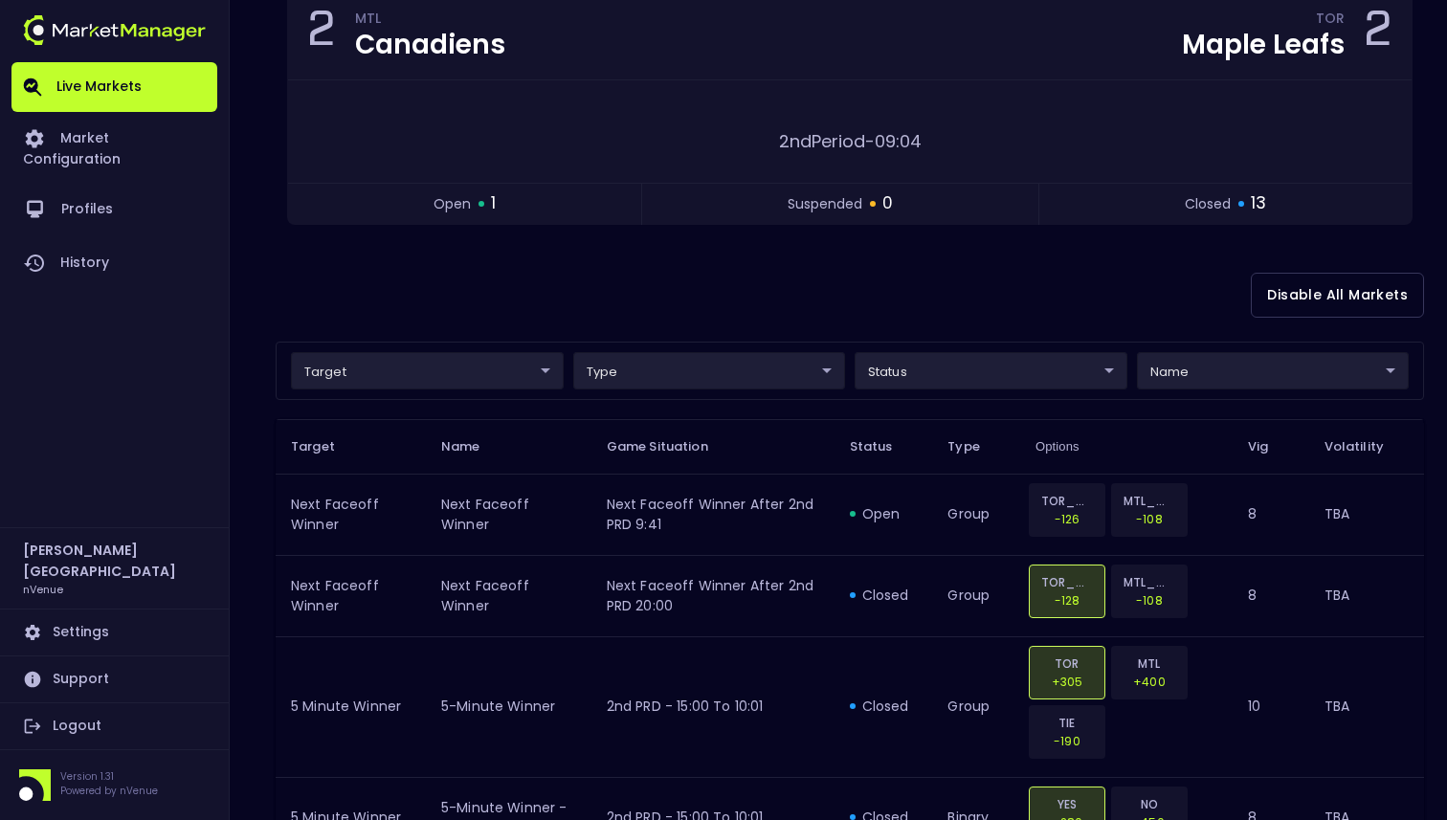
click at [864, 362] on body "Live Markets Market Configuration Profiles History Dominic Paris nVenue Setting…" at bounding box center [723, 810] width 1447 height 2034
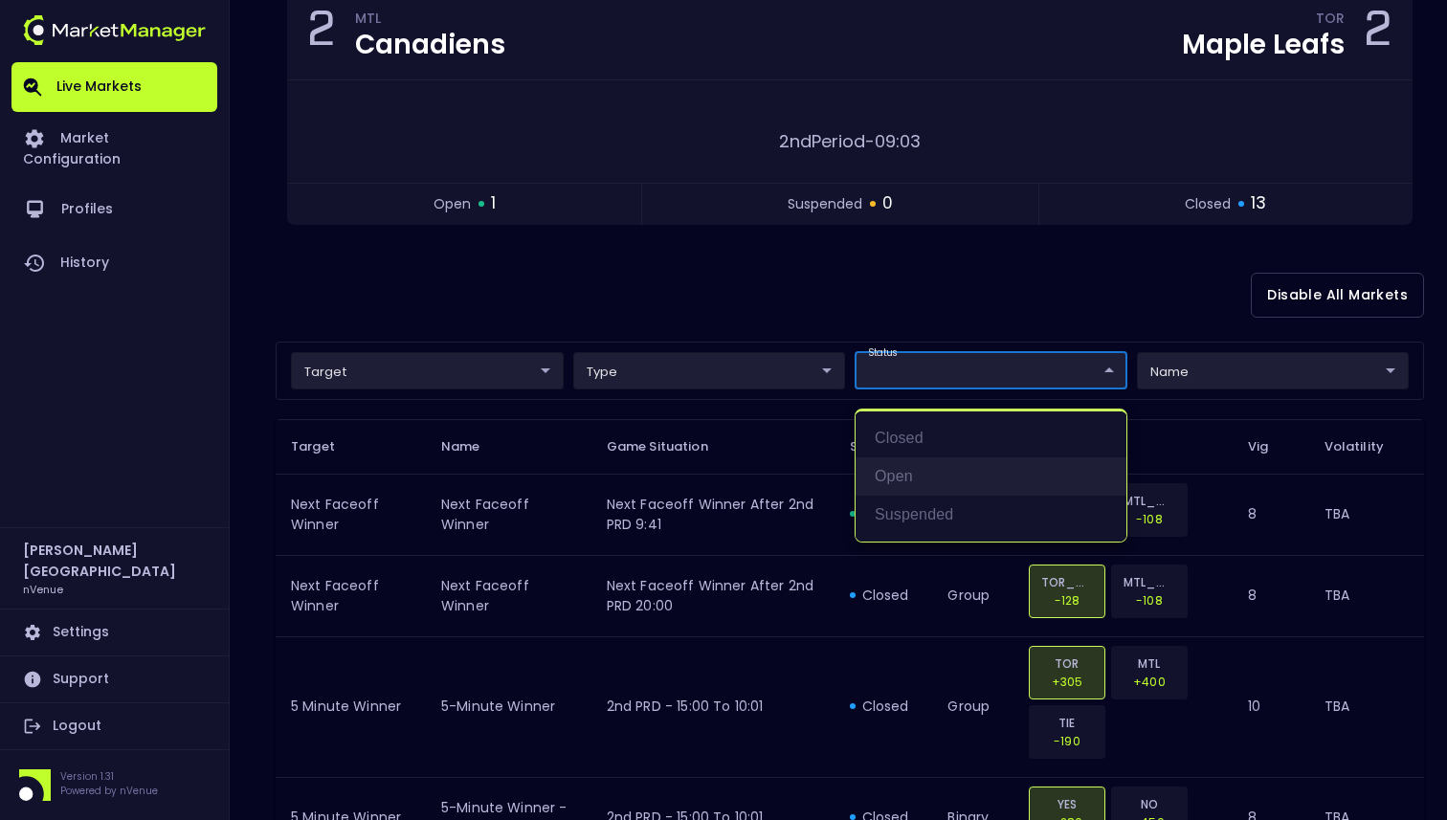
click at [893, 471] on li "open" at bounding box center [990, 476] width 271 height 38
type input "open"
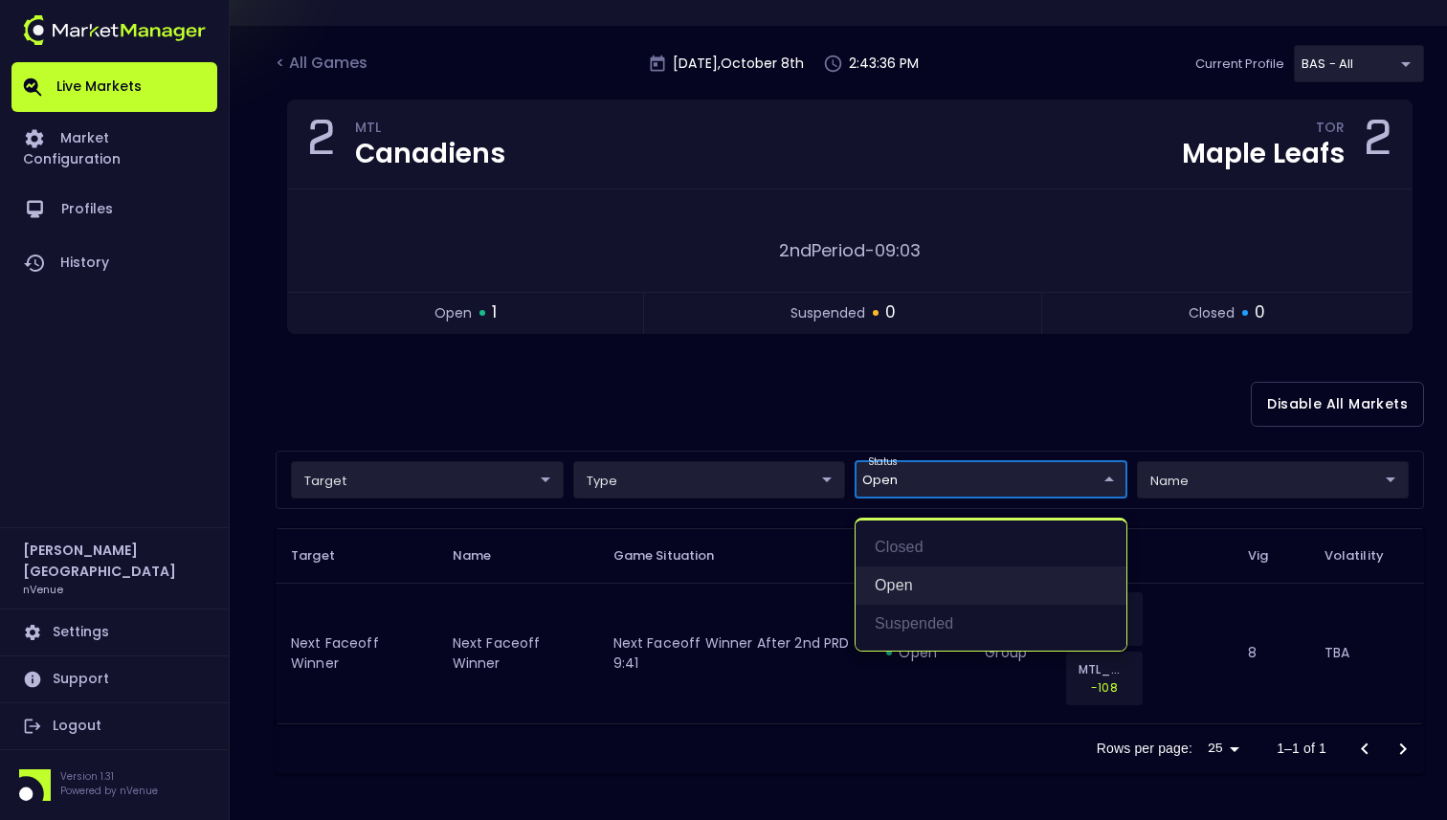
scroll to position [97, 0]
click at [883, 379] on div at bounding box center [723, 410] width 1447 height 820
click at [924, 475] on body "Live Markets Market Configuration Profiles History Dominic Paris nVenue Setting…" at bounding box center [723, 362] width 1447 height 918
click at [918, 584] on li "open" at bounding box center [990, 585] width 271 height 38
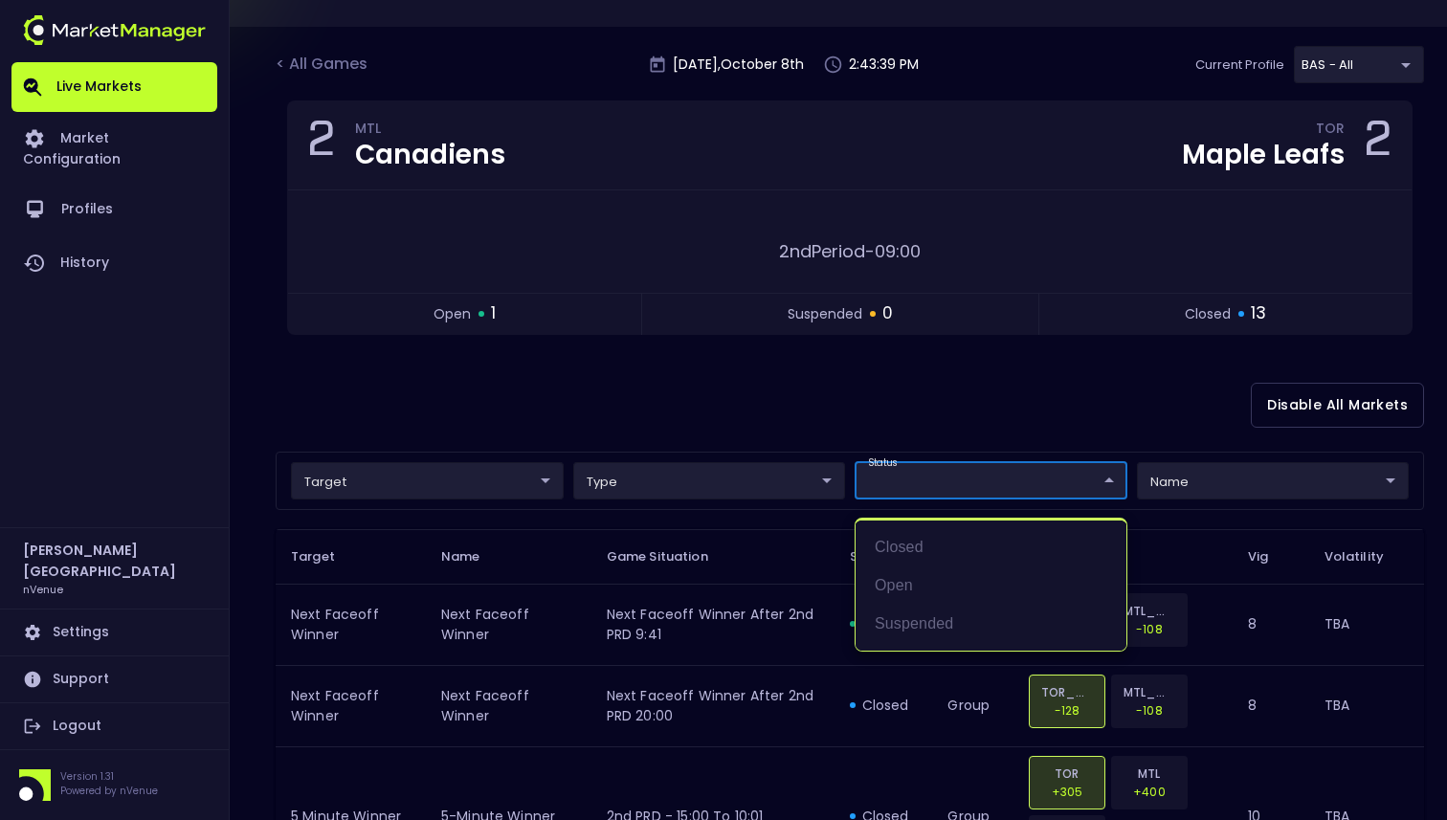
click at [890, 399] on div at bounding box center [723, 410] width 1447 height 820
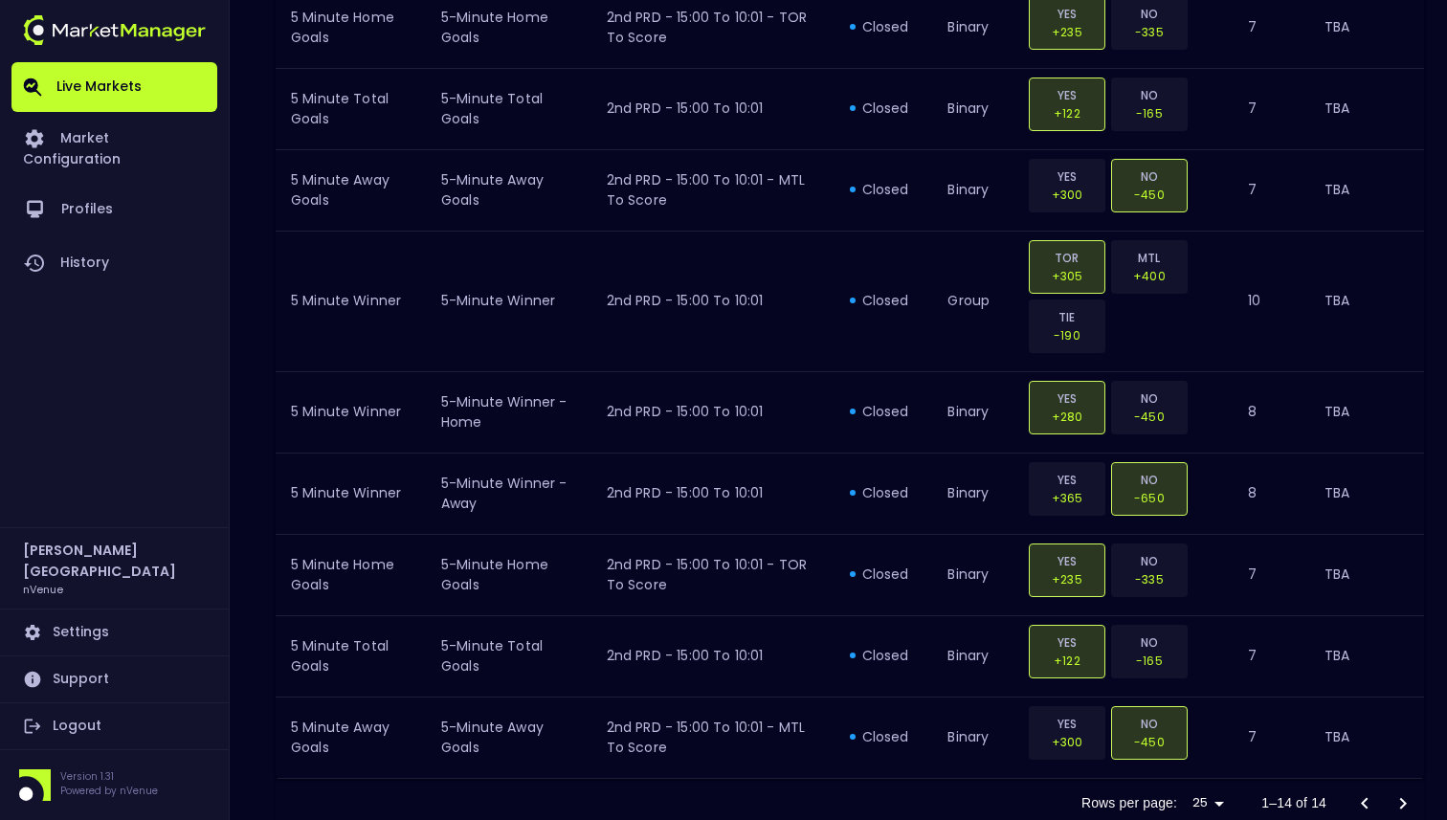
scroll to position [1213, 0]
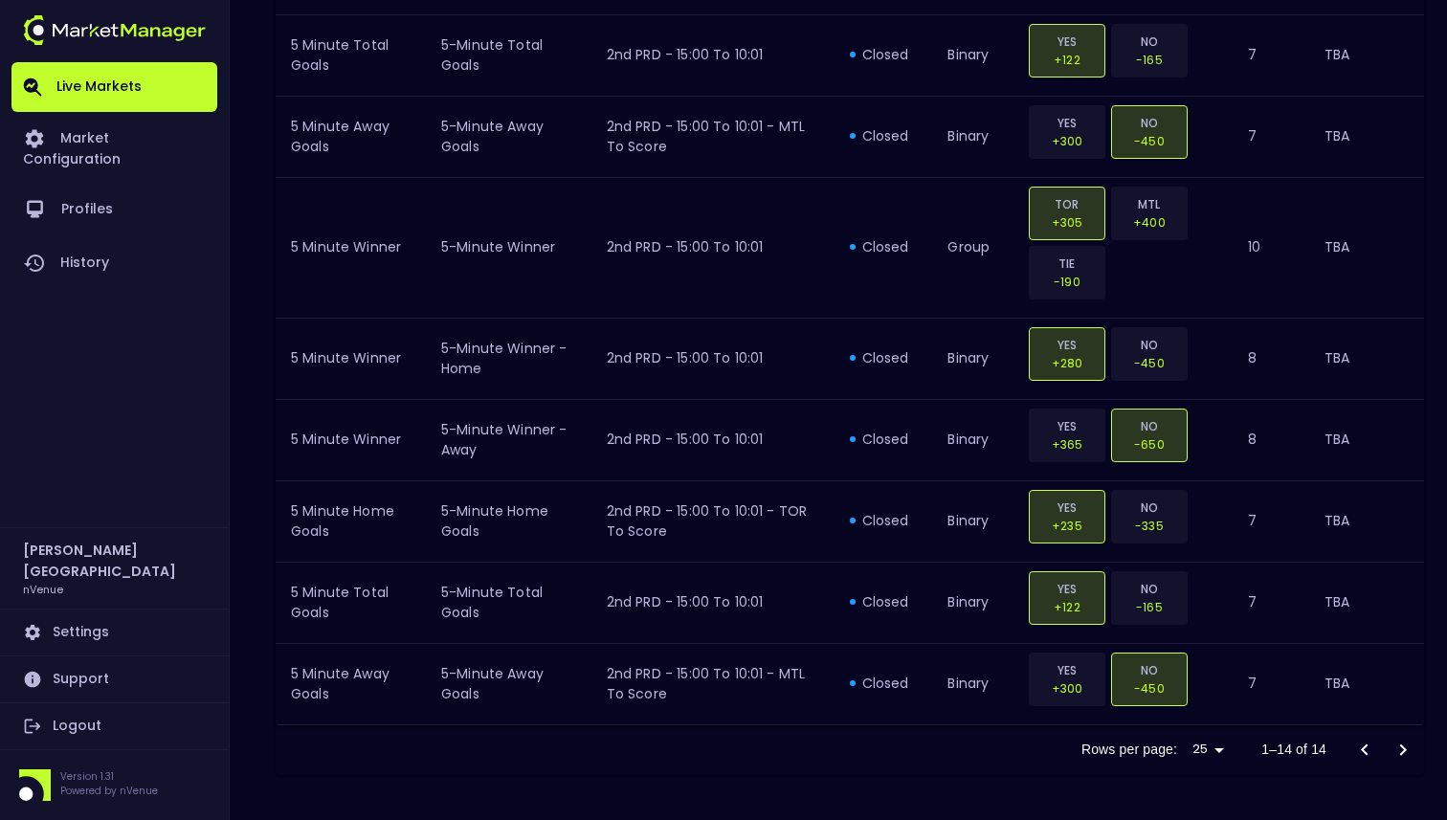
click at [1400, 746] on div at bounding box center [1383, 750] width 77 height 38
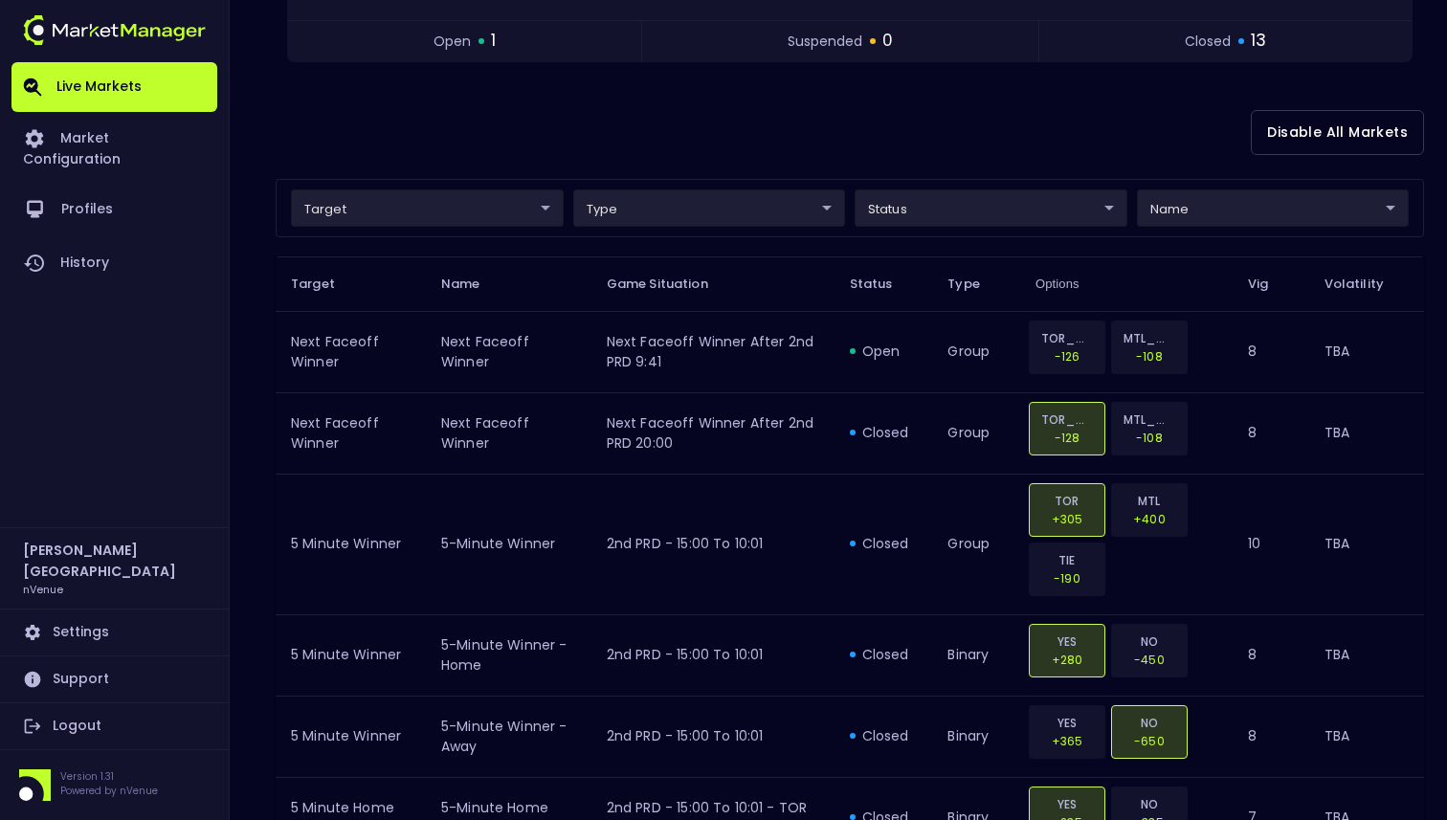
scroll to position [366, 0]
